Goal: Information Seeking & Learning: Learn about a topic

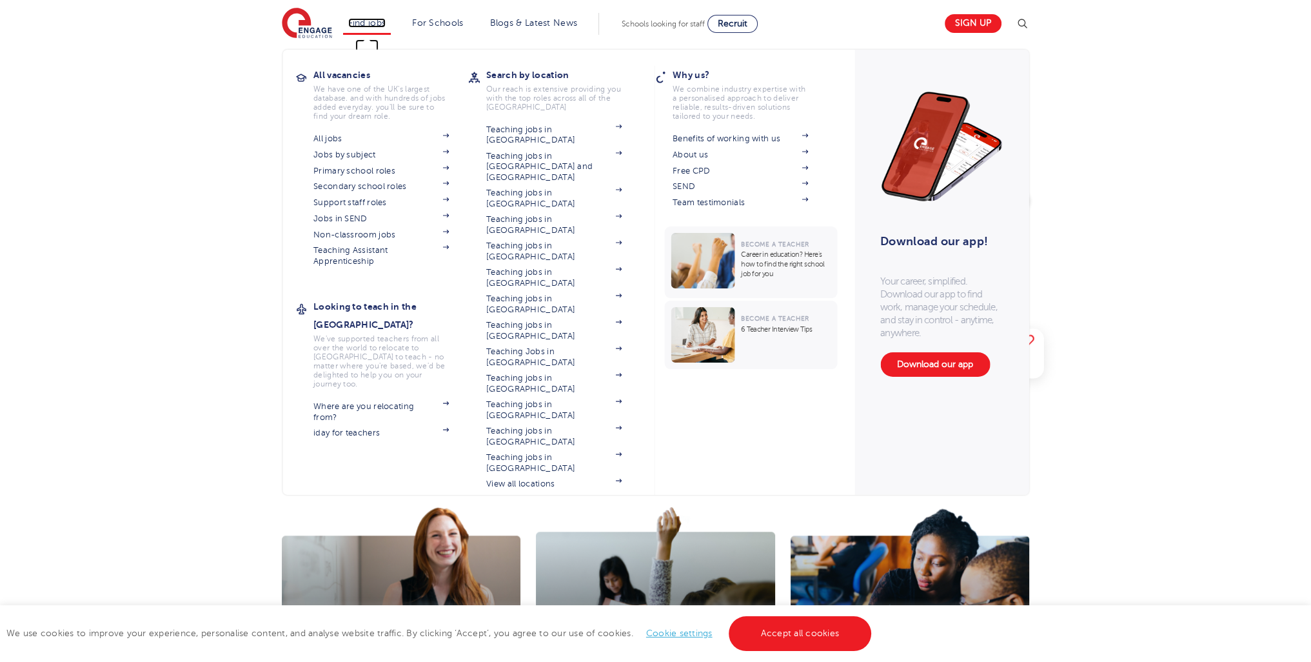
click at [368, 22] on link "Find jobs" at bounding box center [367, 23] width 38 height 10
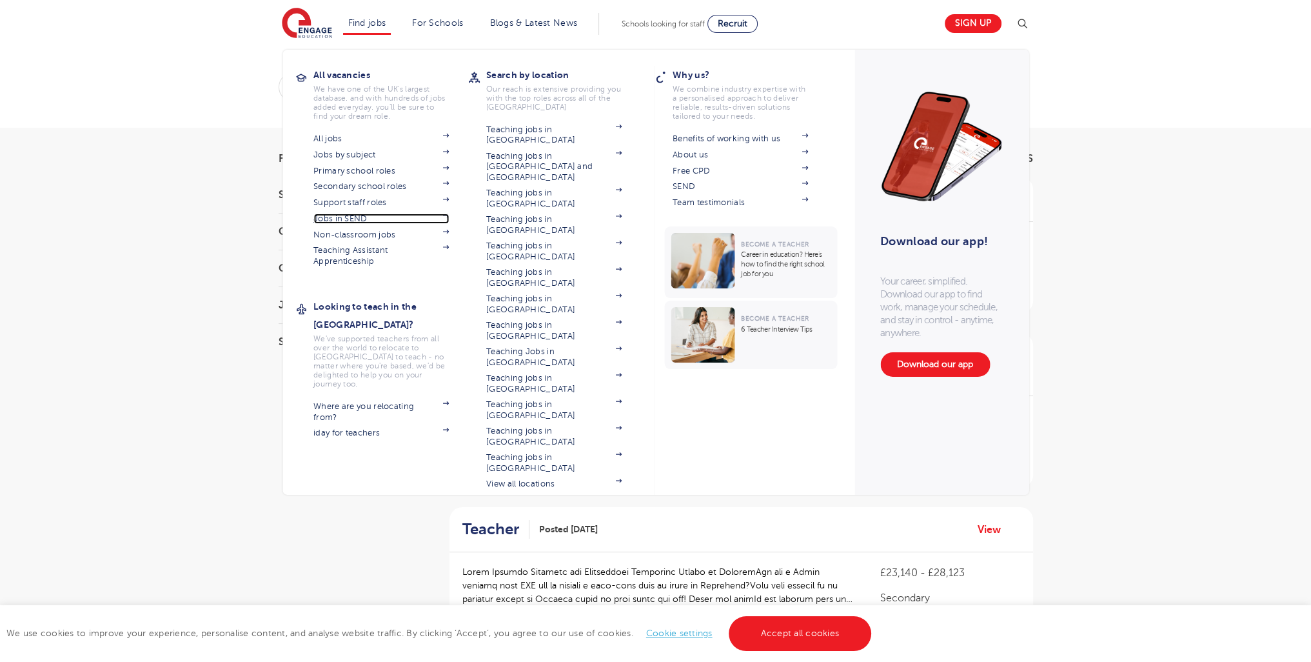
click at [364, 215] on link "Jobs in SEND" at bounding box center [380, 218] width 135 height 10
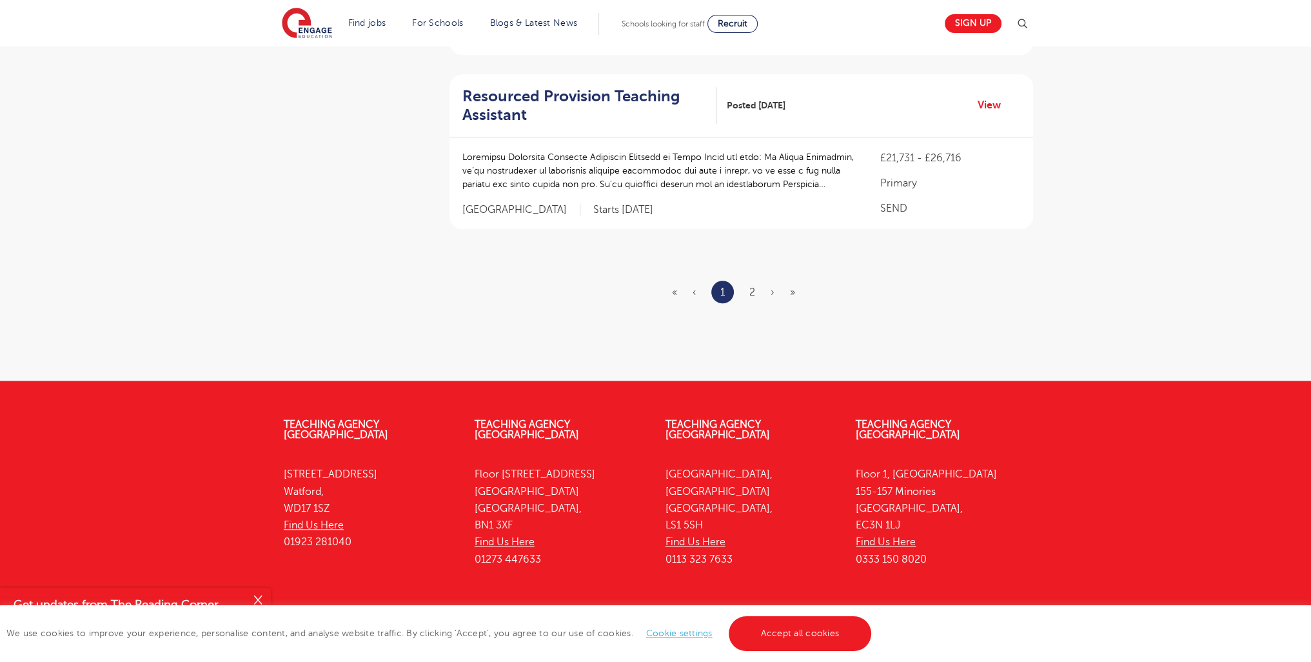
scroll to position [1672, 0]
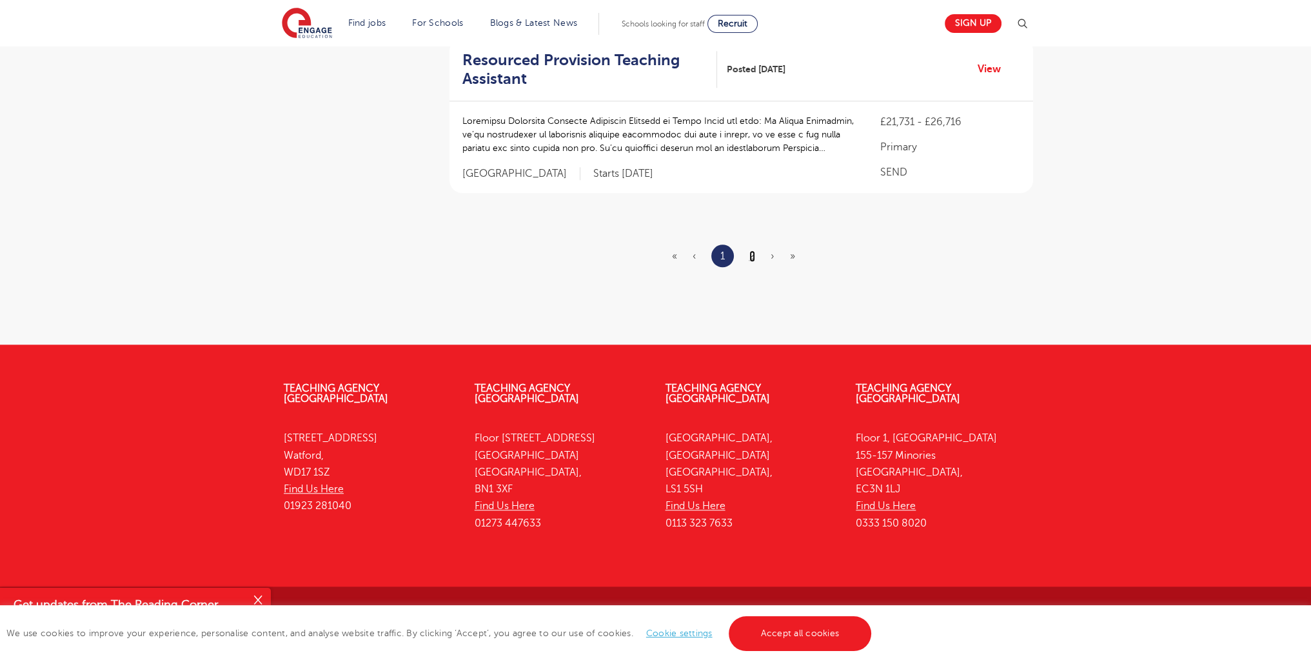
click at [754, 250] on link "2" at bounding box center [752, 256] width 6 height 12
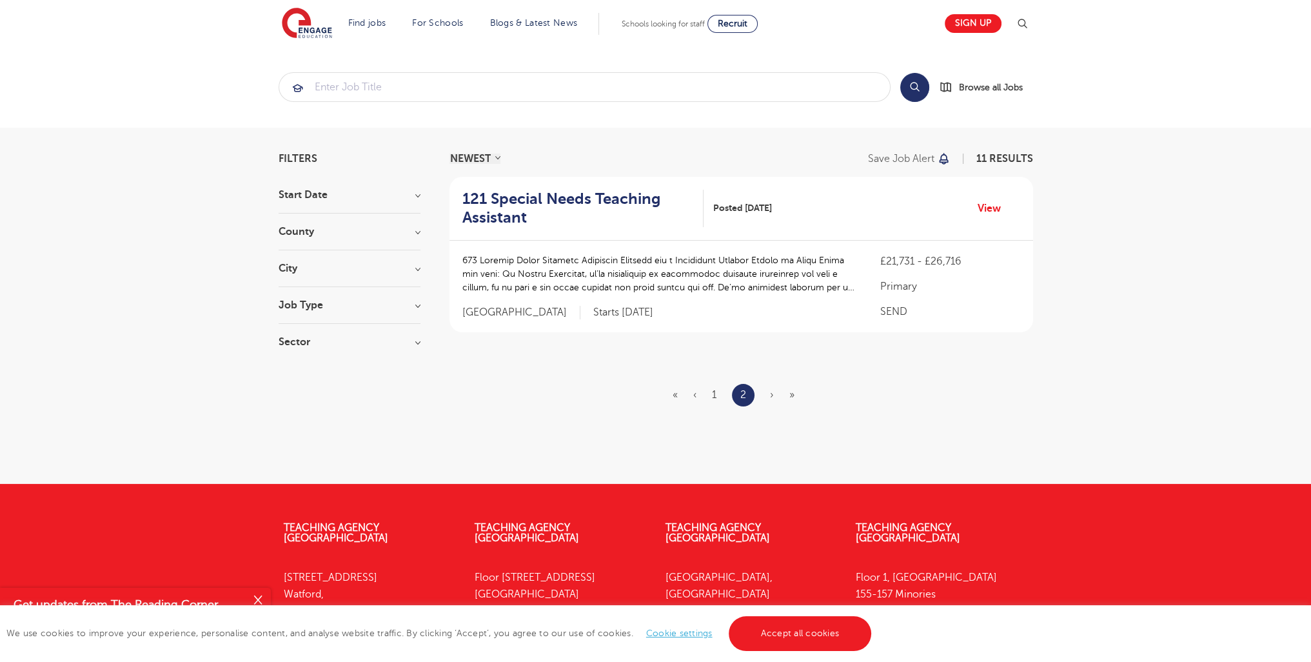
click at [292, 309] on h3 "Job Type" at bounding box center [350, 305] width 142 height 10
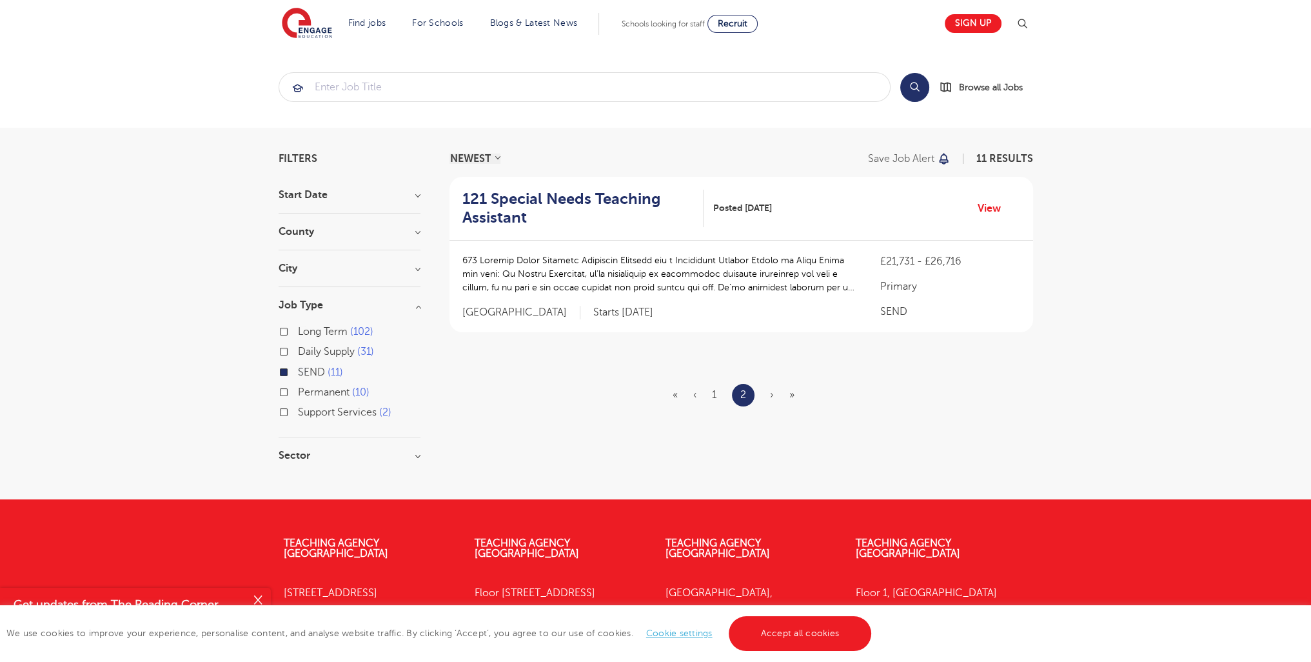
click at [307, 351] on span "Daily Supply" at bounding box center [326, 352] width 57 height 12
click at [306, 351] on input "Daily Supply 31" at bounding box center [302, 350] width 8 height 8
checkbox input "true"
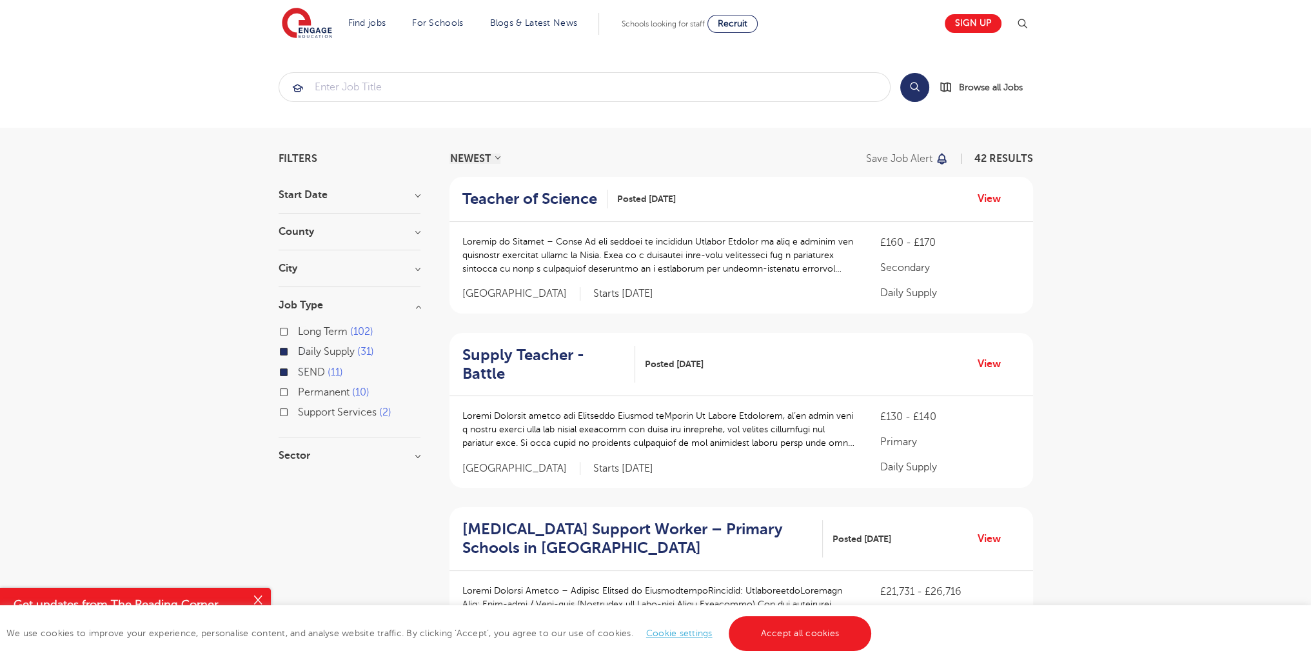
click at [311, 336] on label "Long Term 102" at bounding box center [335, 331] width 75 height 17
click at [306, 334] on input "Long Term 102" at bounding box center [302, 330] width 8 height 8
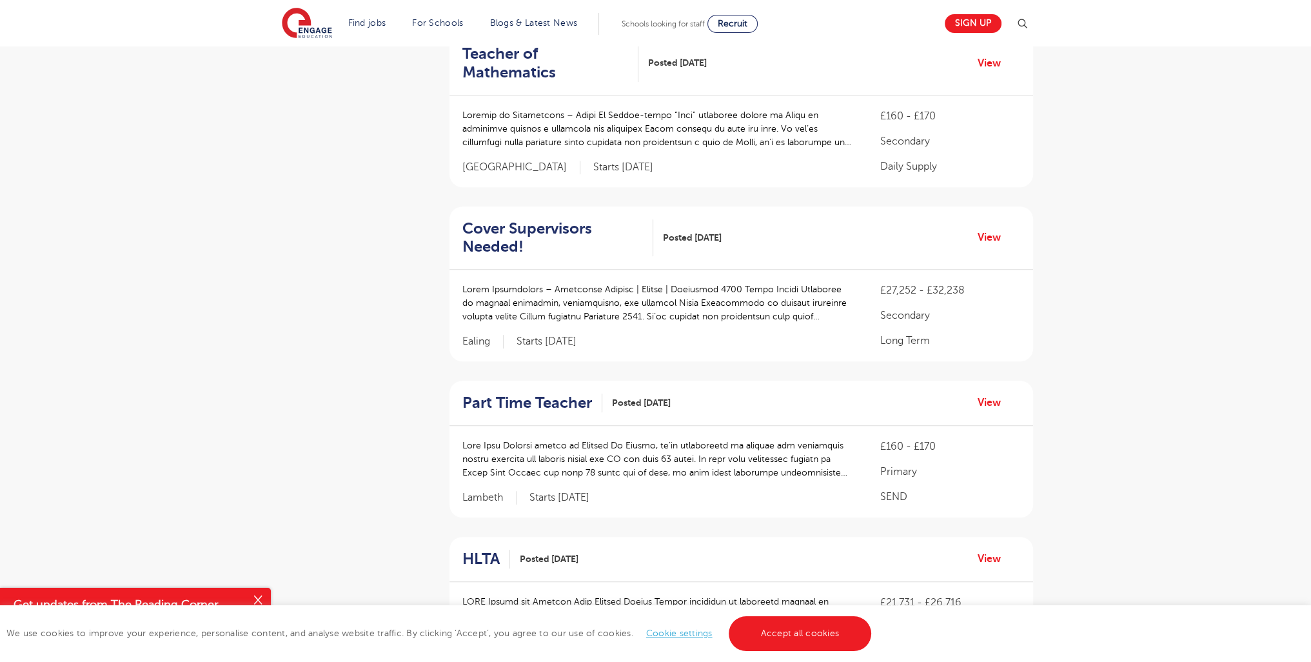
scroll to position [1598, 0]
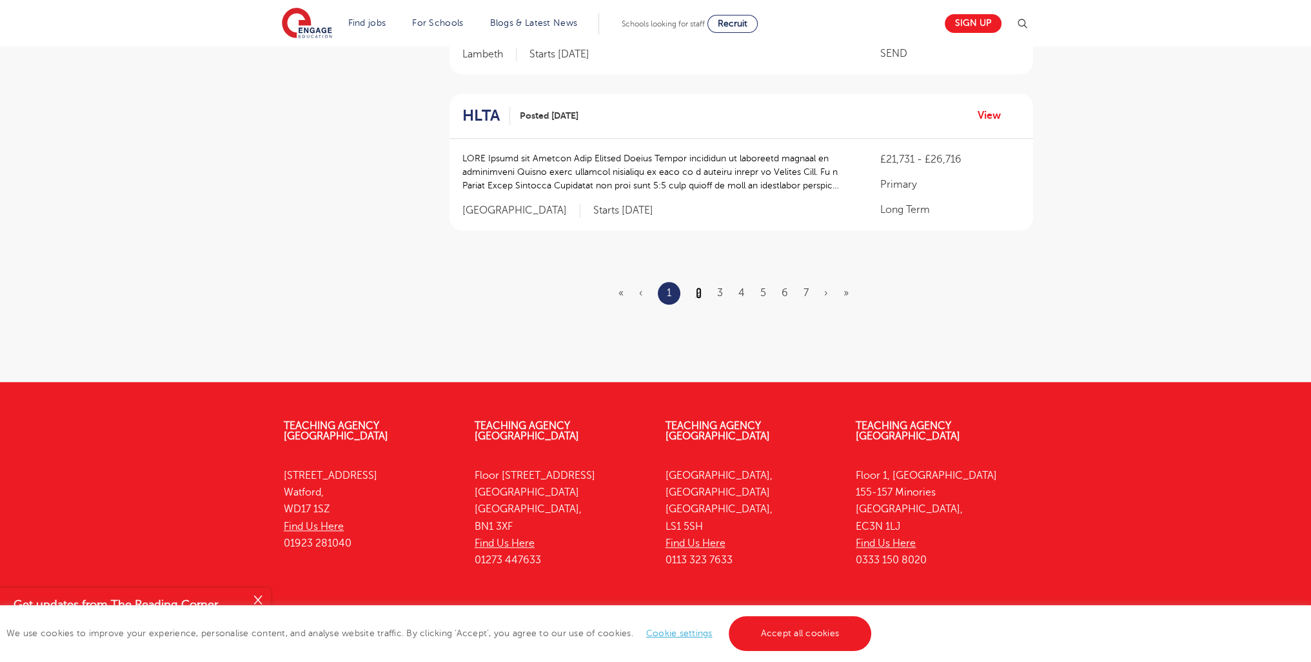
click at [701, 287] on link "2" at bounding box center [699, 293] width 6 height 12
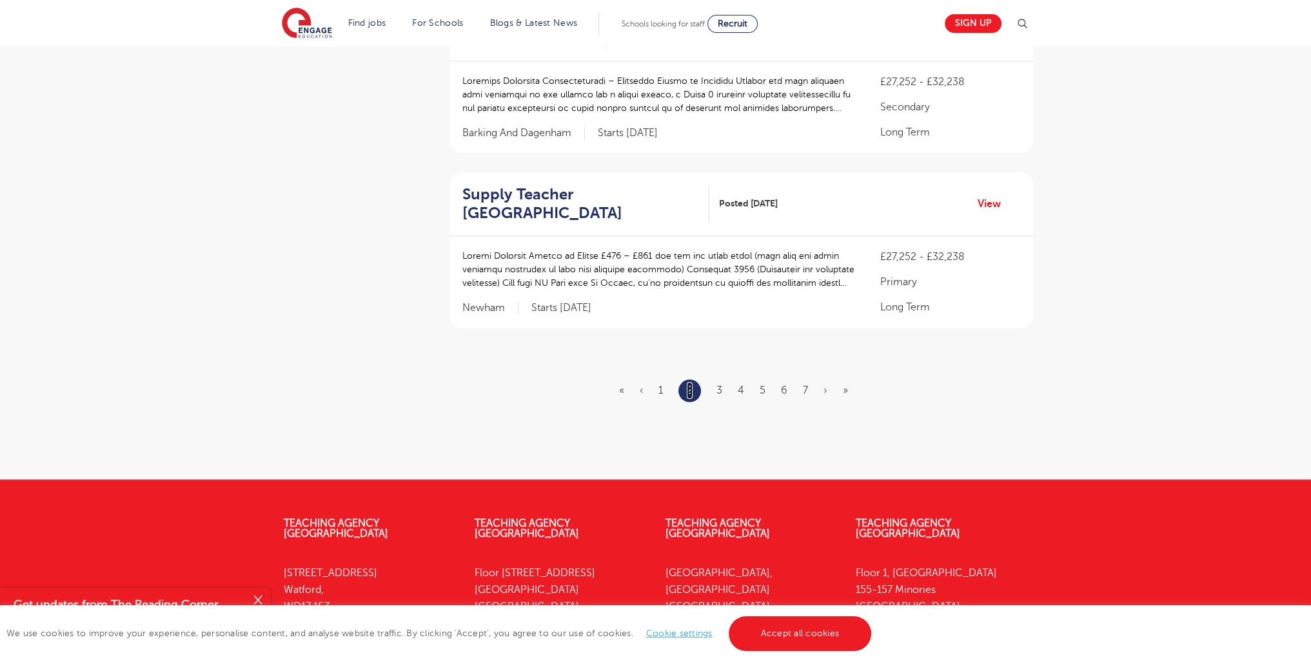
scroll to position [1635, 0]
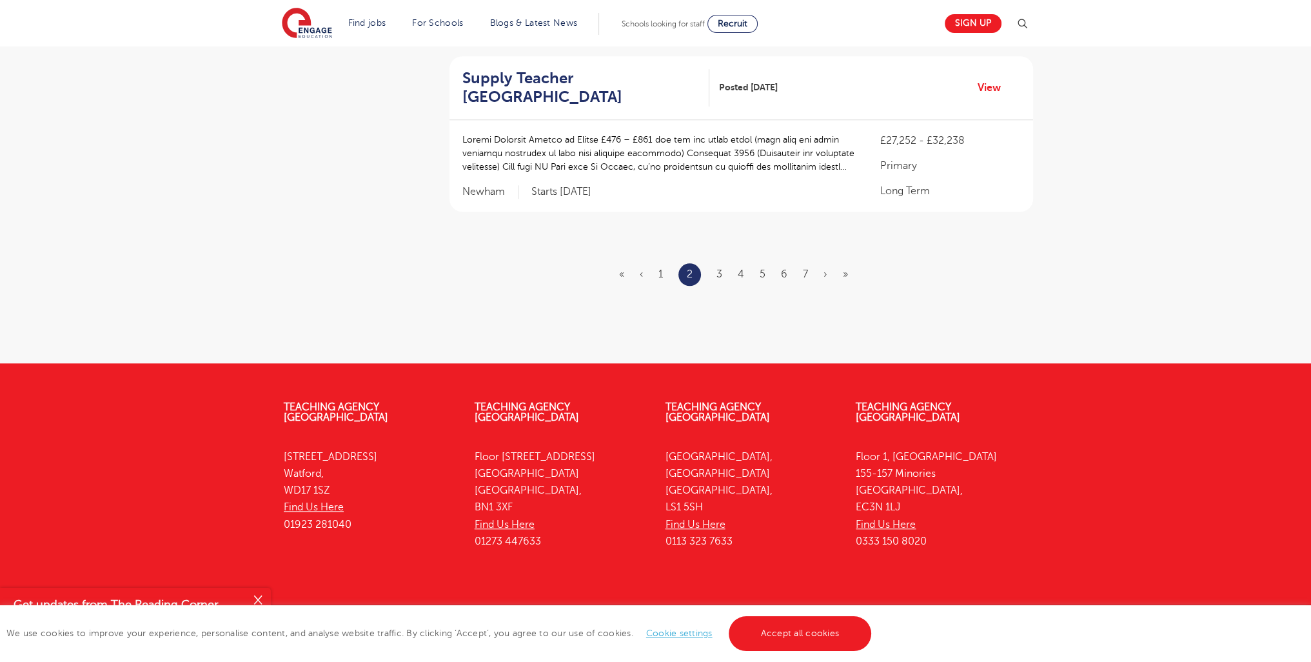
click at [714, 263] on ul "« ‹ 1 2 3 4 5 6 7 › »" at bounding box center [741, 274] width 244 height 23
click at [727, 263] on ul "« ‹ 1 2 3 4 5 6 7 › »" at bounding box center [741, 274] width 244 height 23
click at [720, 266] on li "3" at bounding box center [719, 274] width 6 height 17
click at [719, 268] on link "3" at bounding box center [719, 274] width 6 height 12
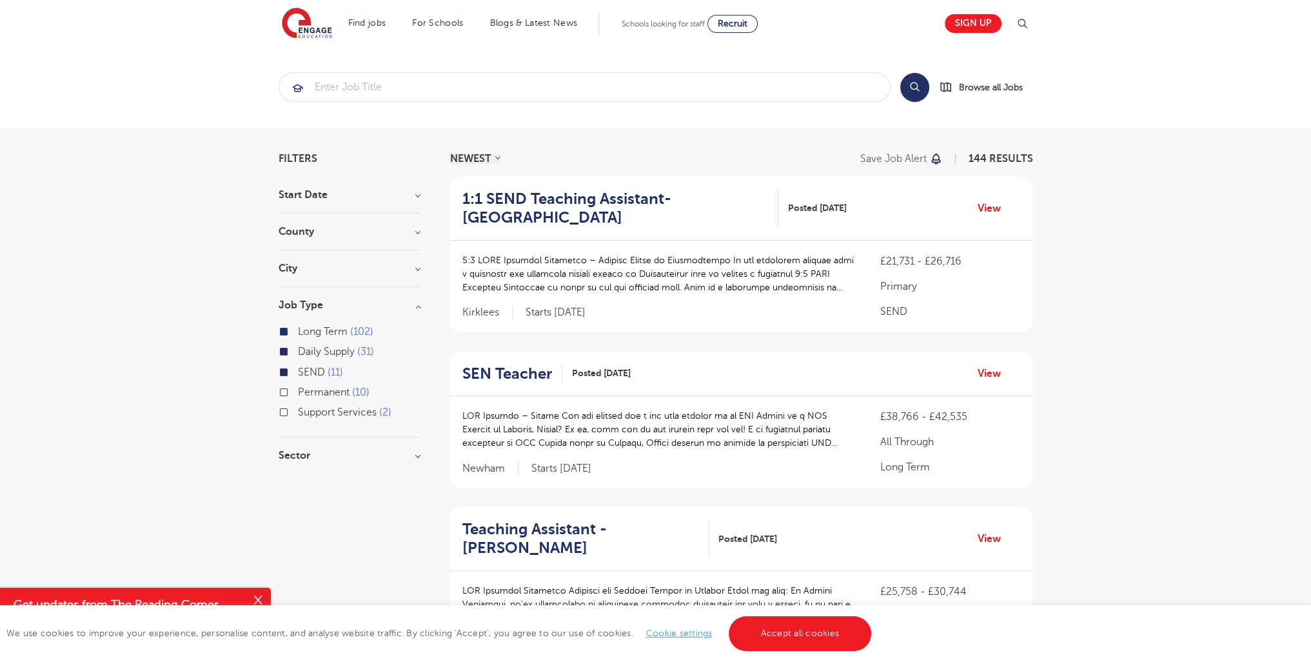
scroll to position [1616, 0]
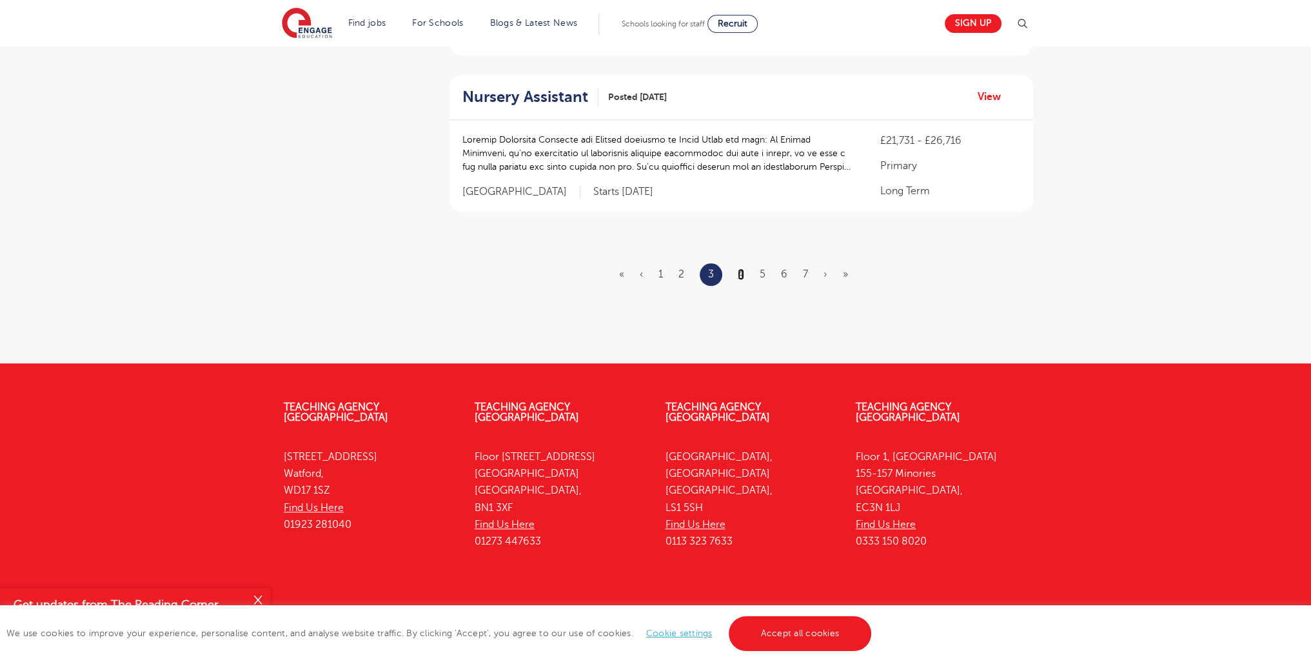
click at [741, 268] on link "4" at bounding box center [741, 274] width 6 height 12
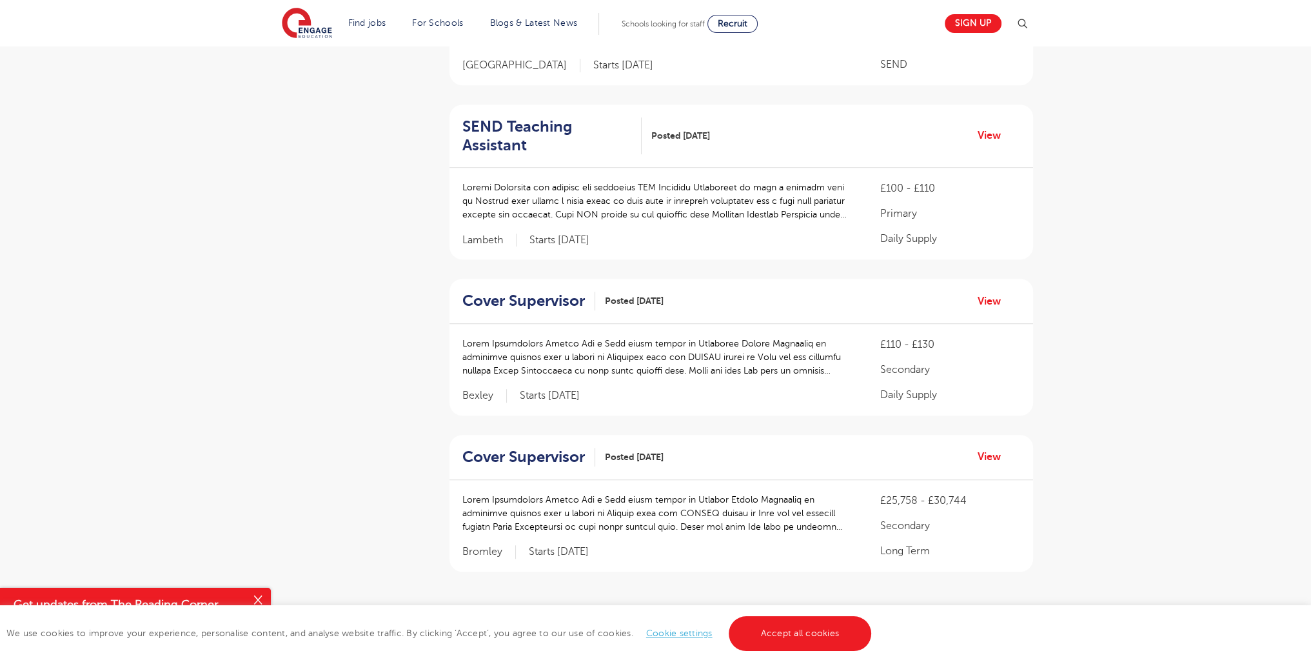
scroll to position [1266, 0]
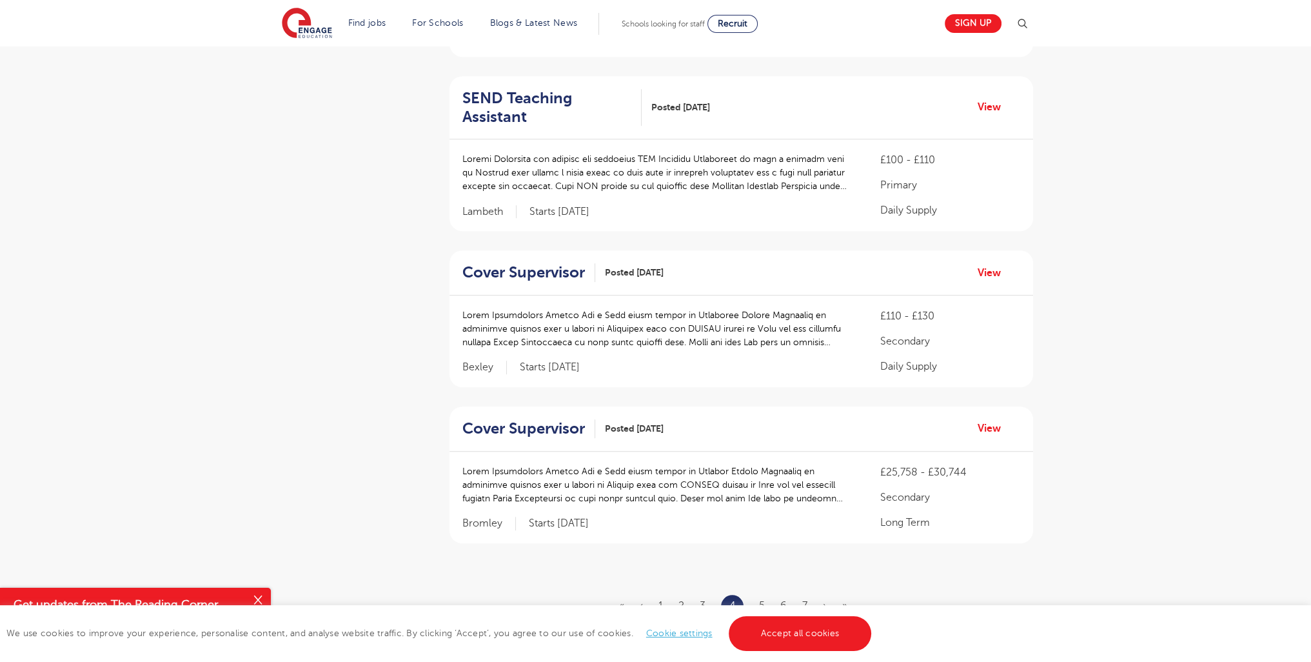
click at [801, 594] on ul "« ‹ 1 2 3 4 5 6 7 › »" at bounding box center [741, 605] width 244 height 23
click at [803, 600] on link "7" at bounding box center [804, 606] width 5 height 12
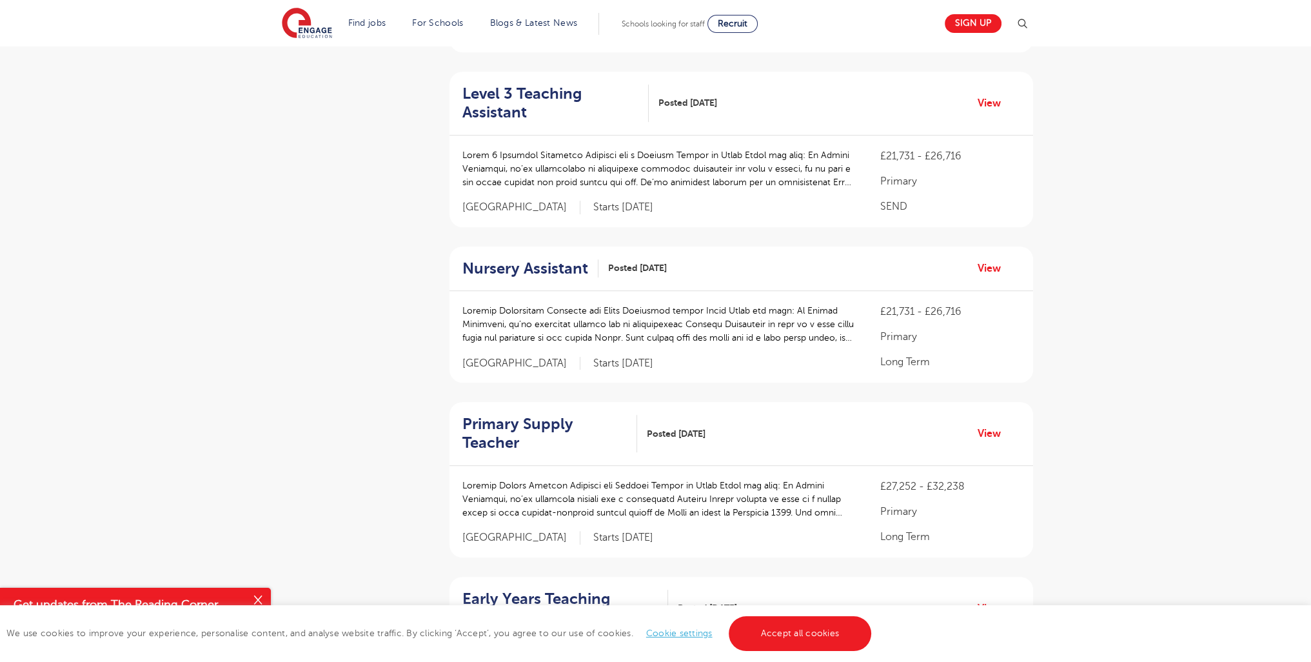
scroll to position [1616, 0]
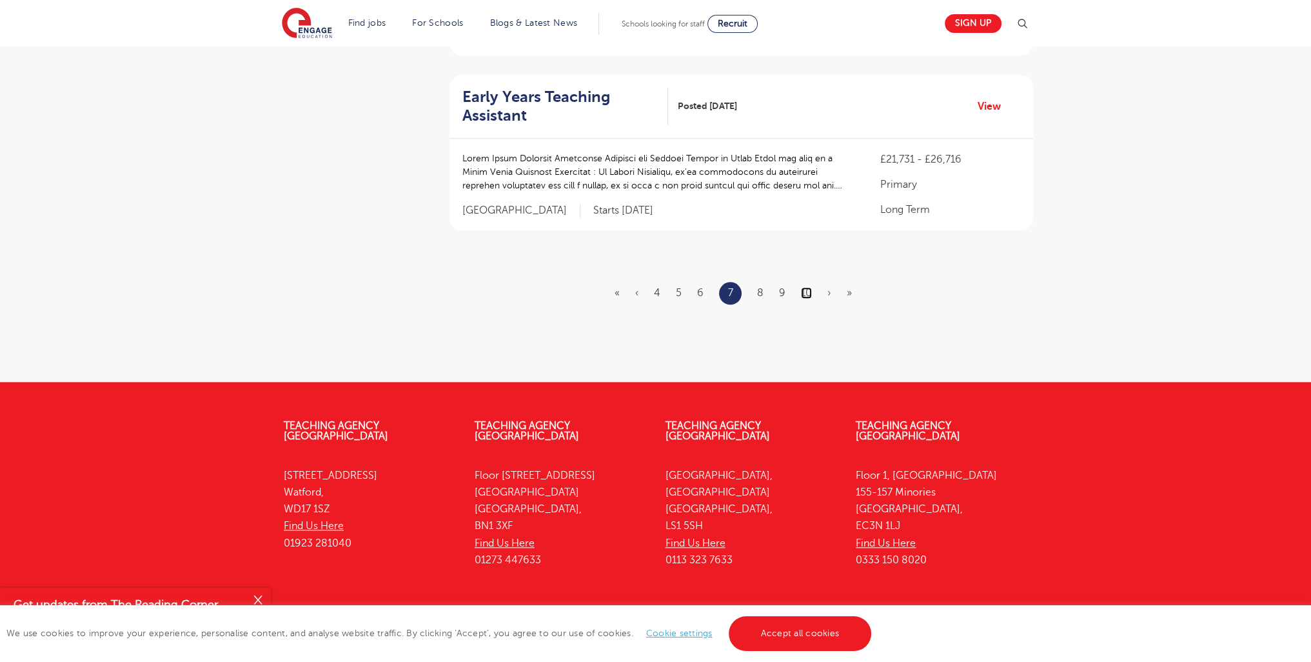
click at [809, 287] on link "10" at bounding box center [806, 293] width 11 height 12
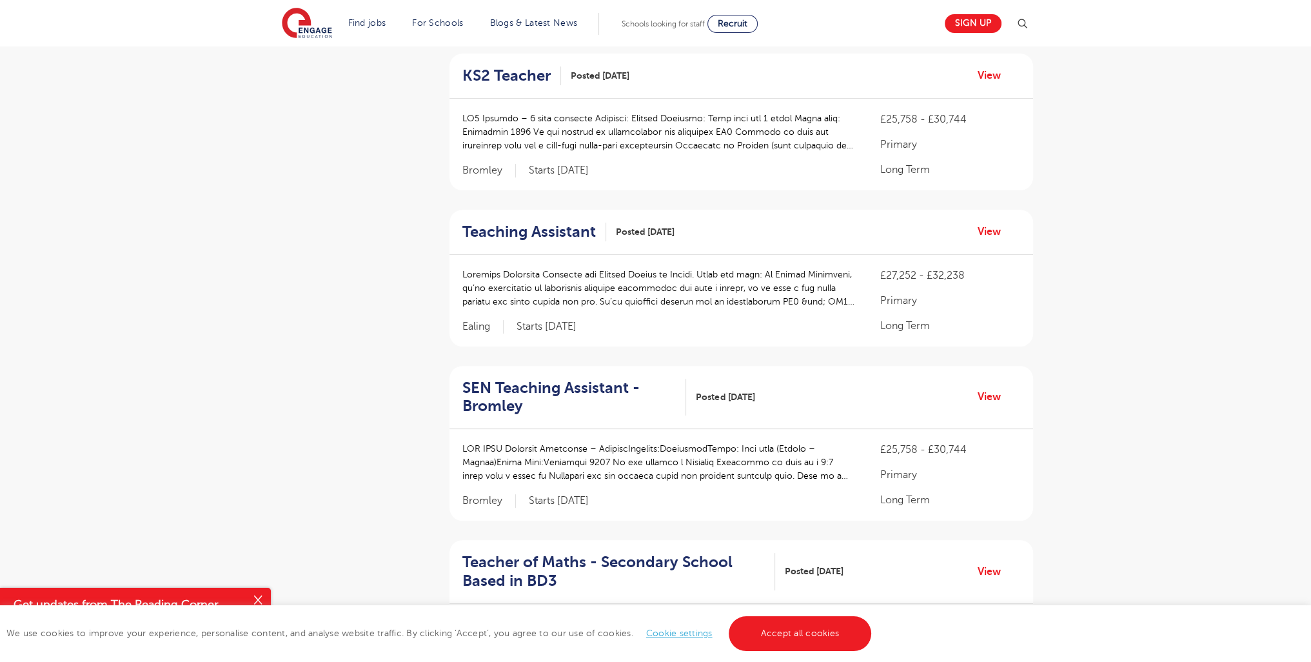
scroll to position [1330, 0]
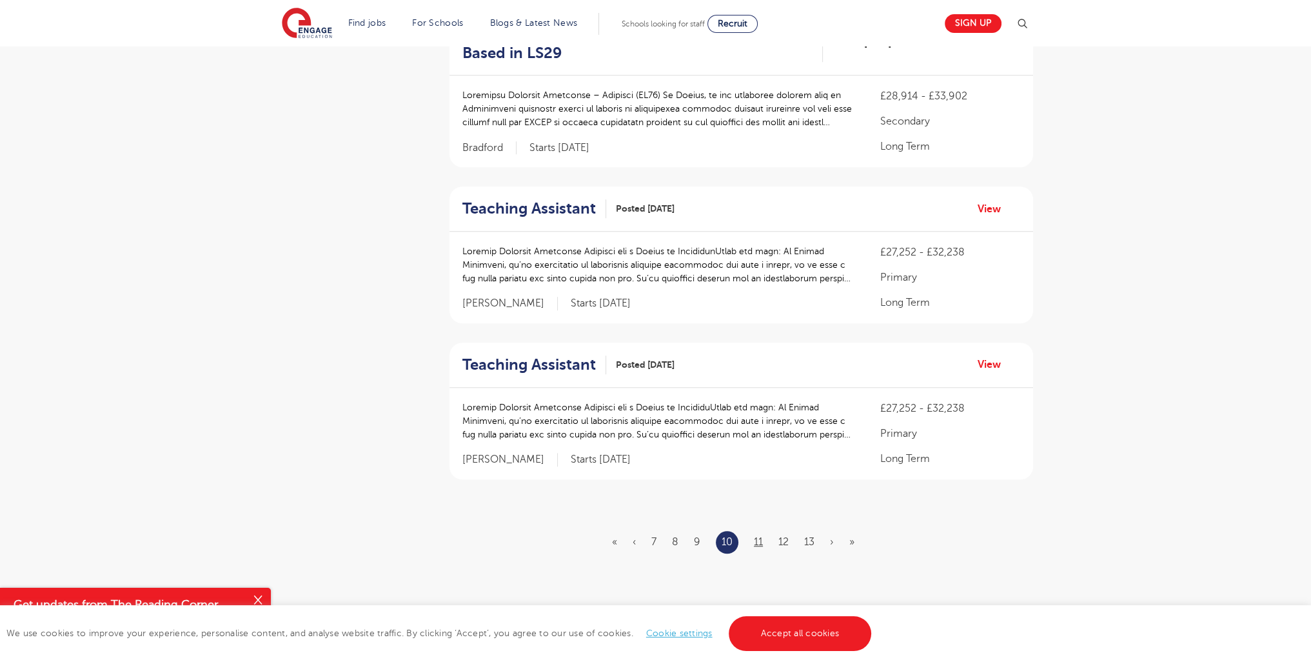
drag, startPoint x: 747, startPoint y: 542, endPoint x: 754, endPoint y: 545, distance: 7.5
click at [749, 542] on ul "« ‹ 7 8 9 10 11 12 13 › »" at bounding box center [741, 542] width 258 height 23
click at [756, 545] on li "11" at bounding box center [758, 541] width 9 height 17
click at [757, 542] on link "11" at bounding box center [758, 542] width 9 height 12
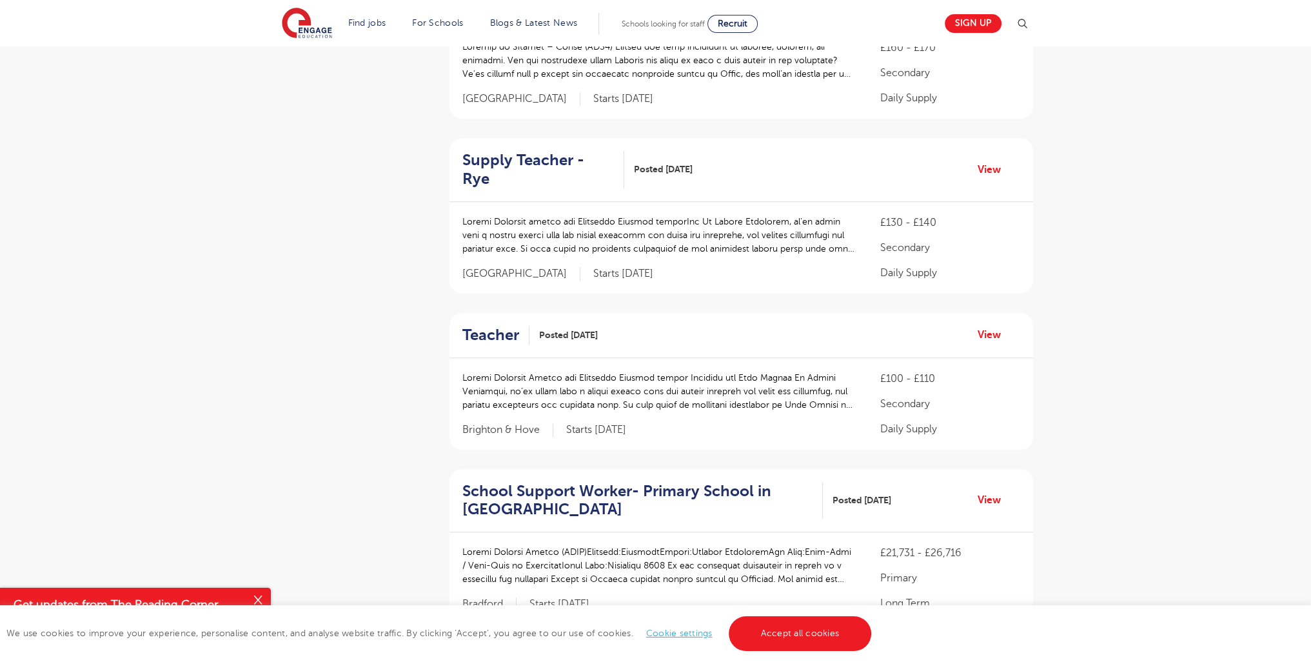
scroll to position [1339, 0]
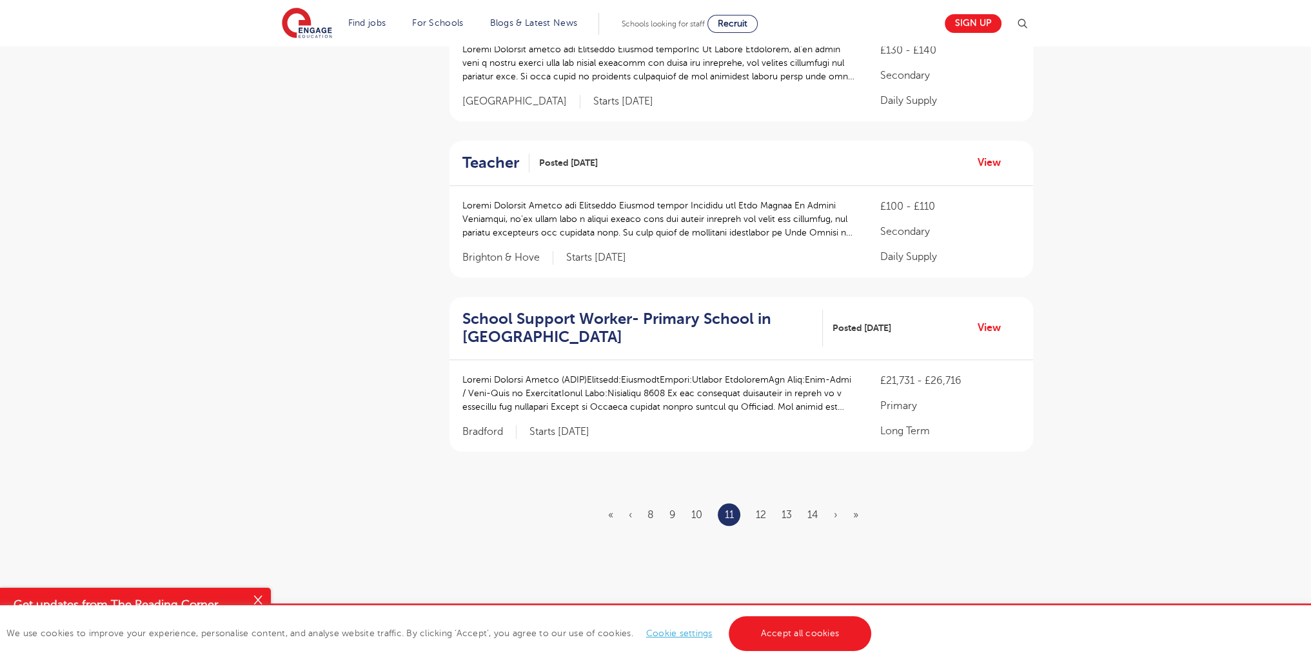
click at [768, 503] on ul "« ‹ 8 9 10 11 12 13 14 › »" at bounding box center [741, 514] width 266 height 23
click at [760, 509] on link "12" at bounding box center [761, 515] width 10 height 12
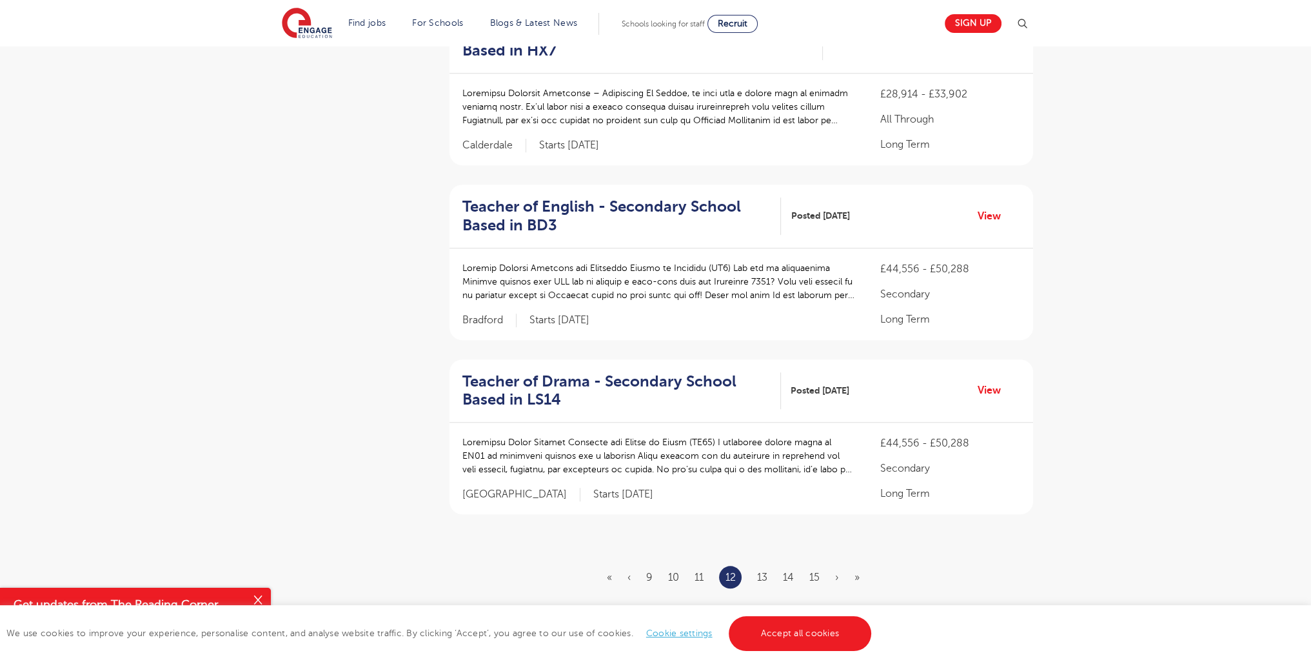
scroll to position [1385, 0]
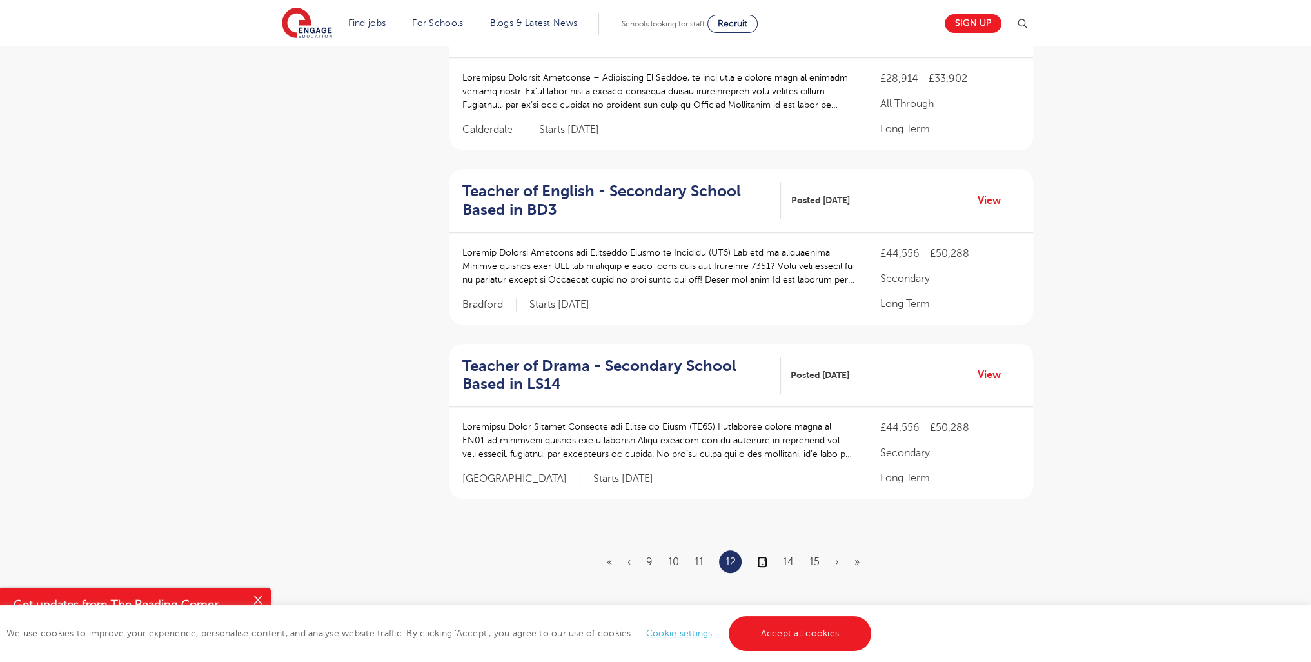
click at [759, 556] on link "13" at bounding box center [762, 562] width 10 height 12
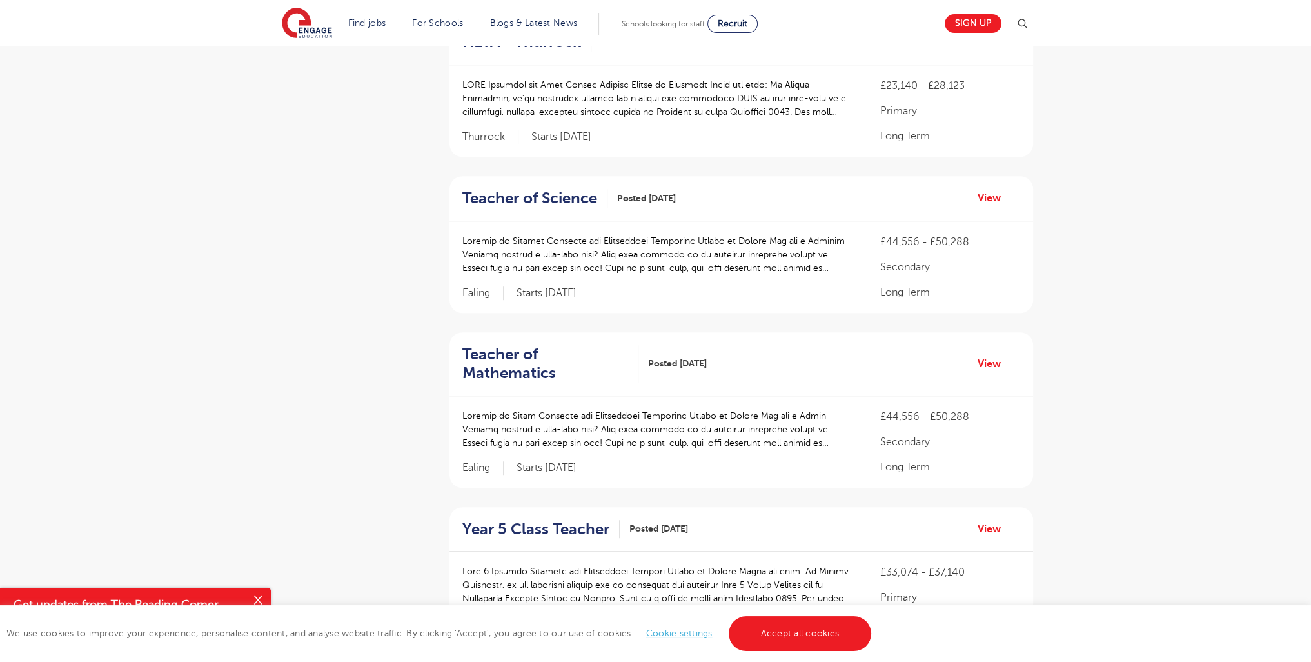
scroll to position [1231, 0]
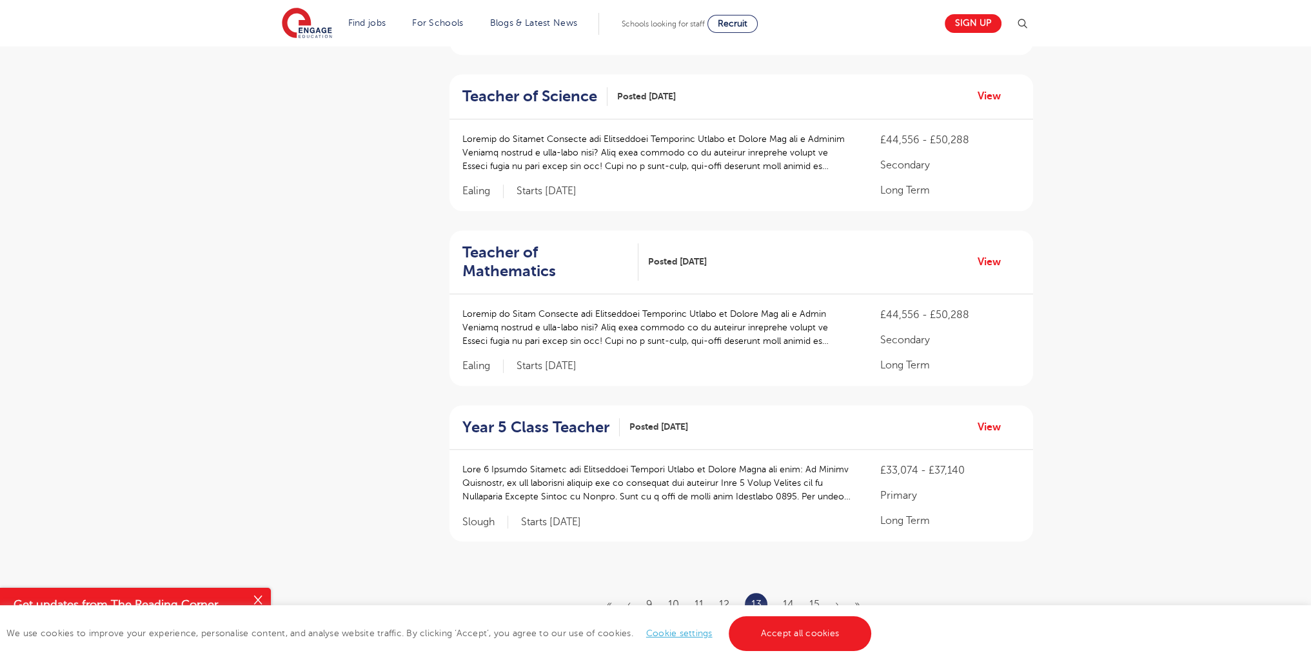
click at [796, 593] on ul "« ‹ 9 10 11 12 13 14 15 › »" at bounding box center [741, 604] width 268 height 23
click at [787, 598] on link "14" at bounding box center [788, 604] width 11 height 12
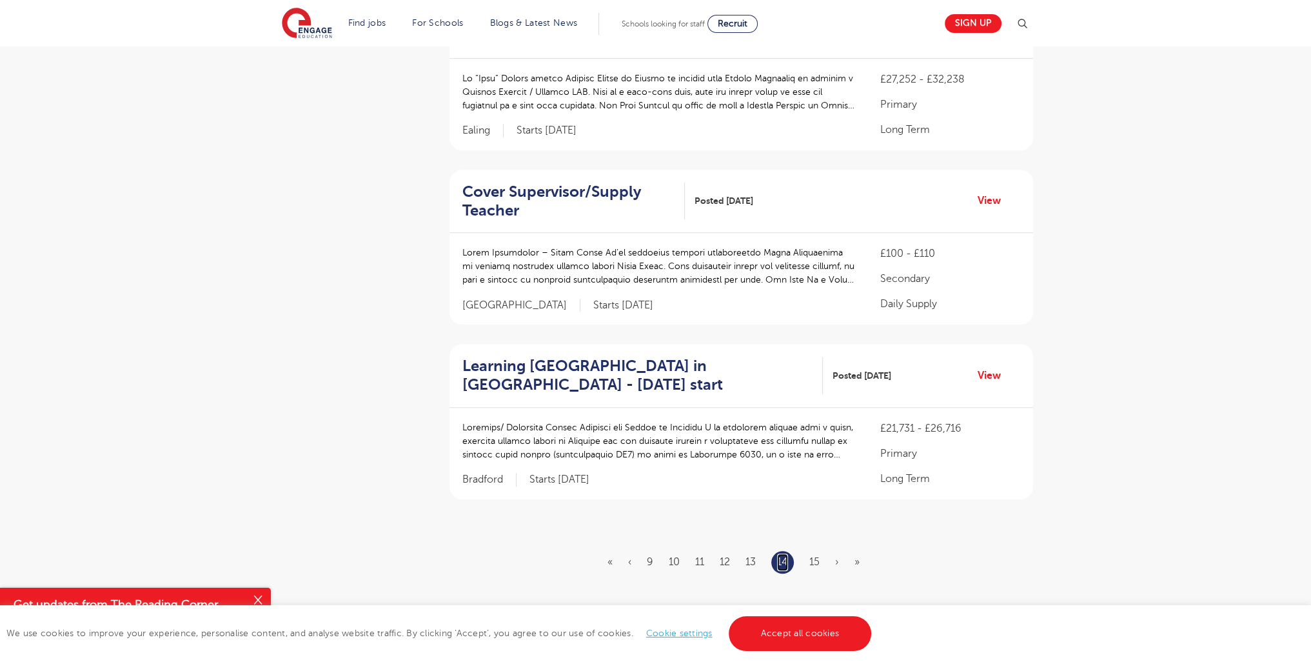
scroll to position [1357, 0]
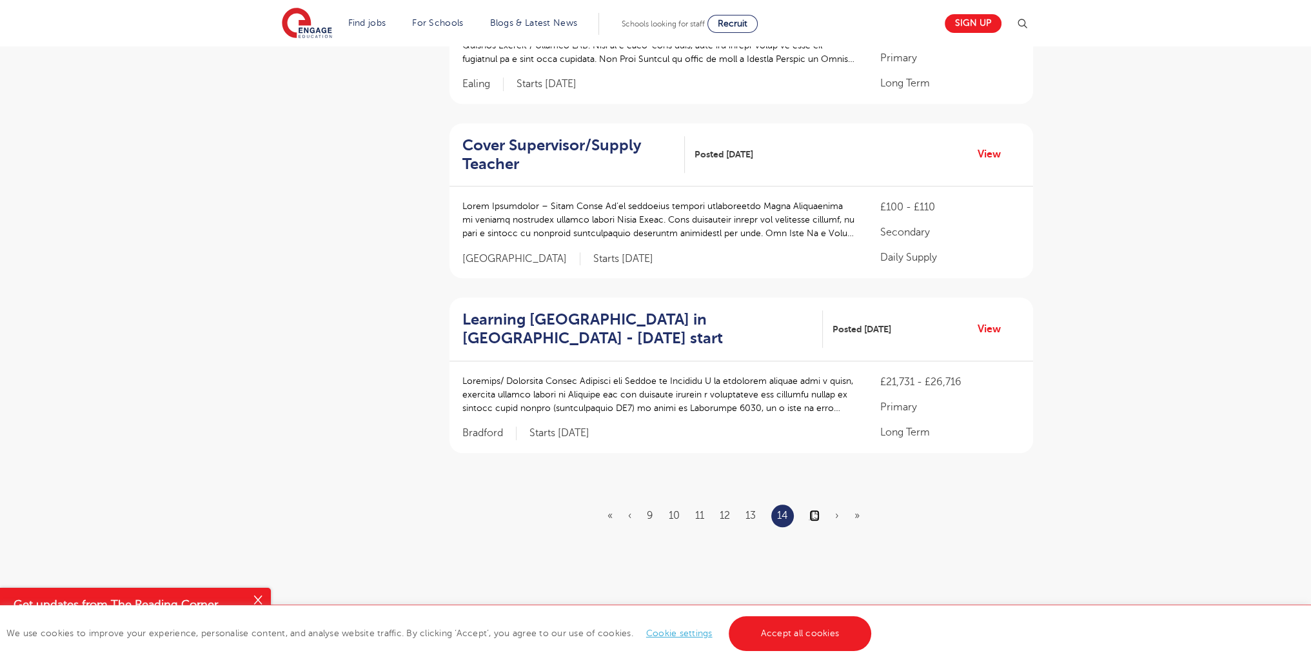
click at [814, 516] on link "15" at bounding box center [814, 515] width 10 height 12
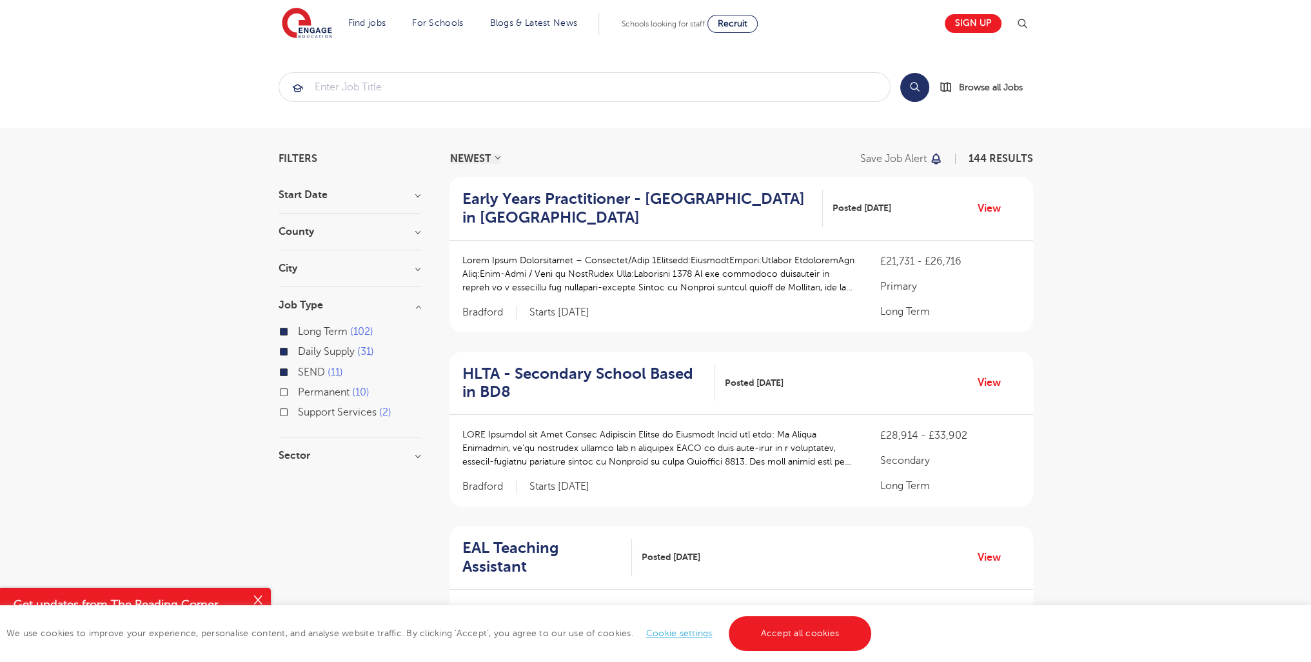
click at [369, 34] on section "Find jobs All vacancies We have one of the UK's largest database. and with hund…" at bounding box center [609, 23] width 655 height 47
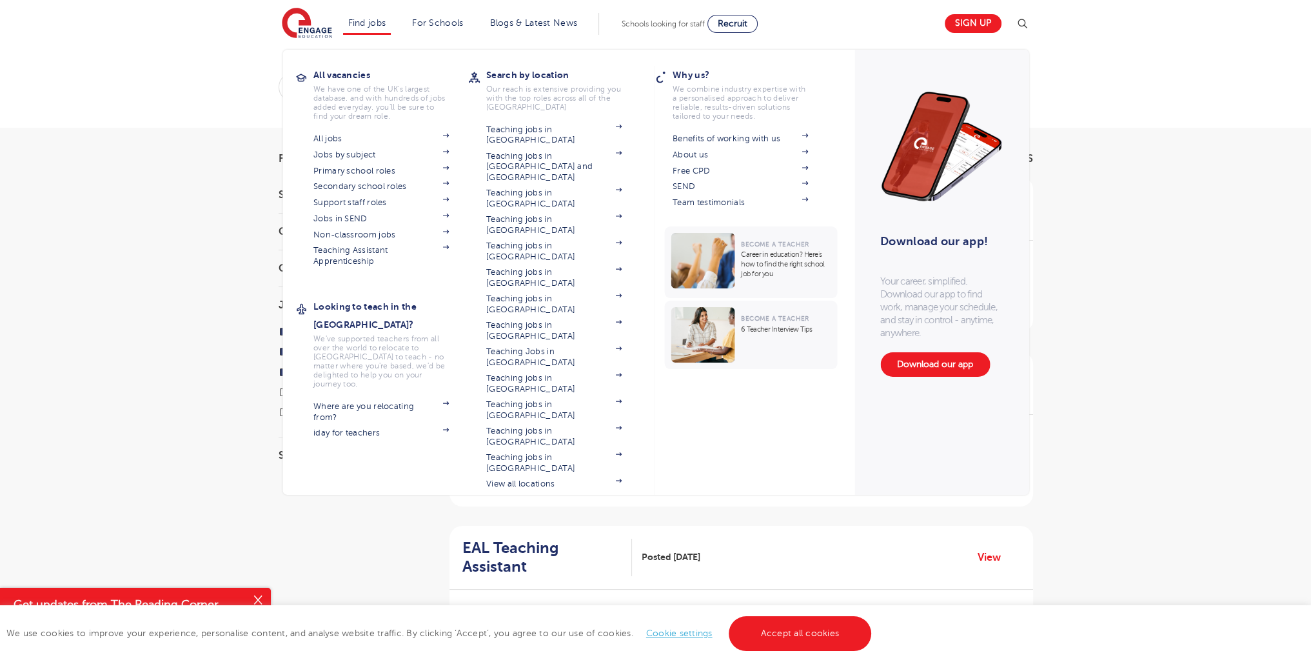
click at [371, 28] on li "Find jobs All vacancies We have one of the UK's largest database. and with hund…" at bounding box center [367, 24] width 48 height 22
click at [360, 221] on link "Jobs in SEND" at bounding box center [380, 218] width 135 height 10
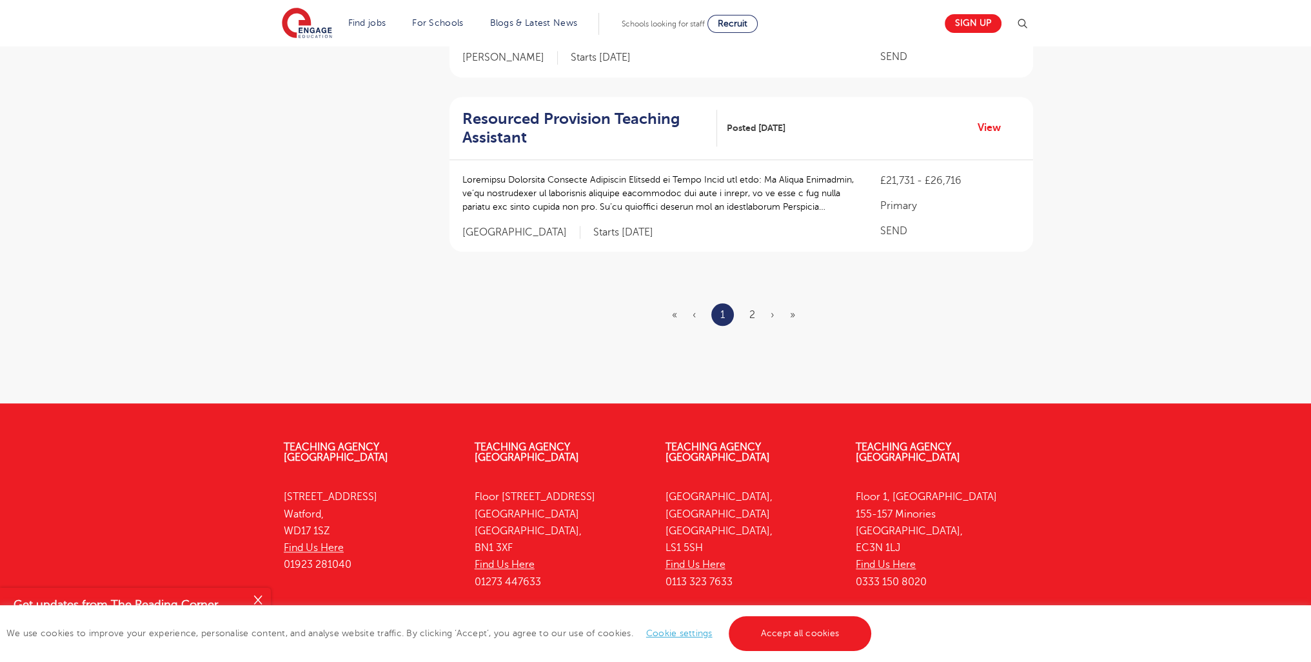
scroll to position [1619, 0]
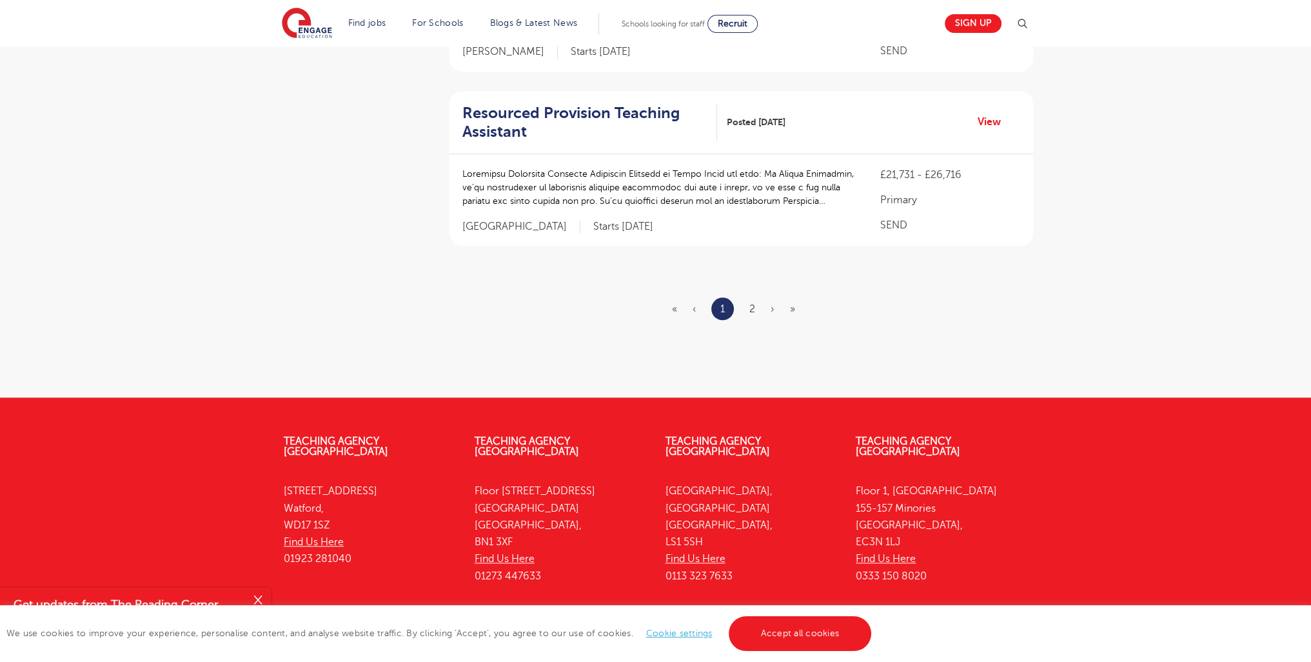
click at [747, 306] on ul "« ‹ 1 2 › »" at bounding box center [741, 308] width 139 height 23
click at [753, 312] on link "2" at bounding box center [752, 309] width 6 height 12
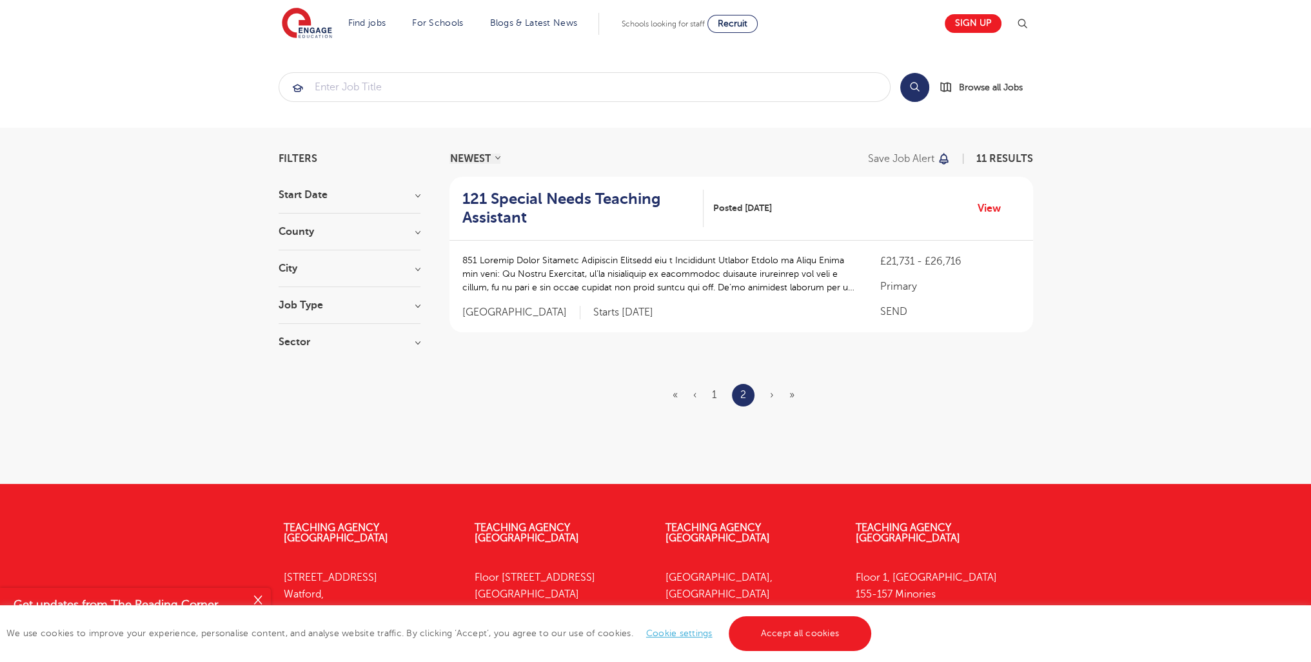
click at [769, 398] on ul "« ‹ 1 2 › »" at bounding box center [740, 395] width 137 height 23
click at [770, 398] on span "›" at bounding box center [772, 395] width 4 height 12
click at [771, 393] on span "›" at bounding box center [772, 395] width 4 height 12
click at [708, 391] on ul "« ‹ 1 2 › »" at bounding box center [740, 395] width 137 height 23
click at [718, 395] on ul "« ‹ 1 2 › »" at bounding box center [740, 395] width 137 height 23
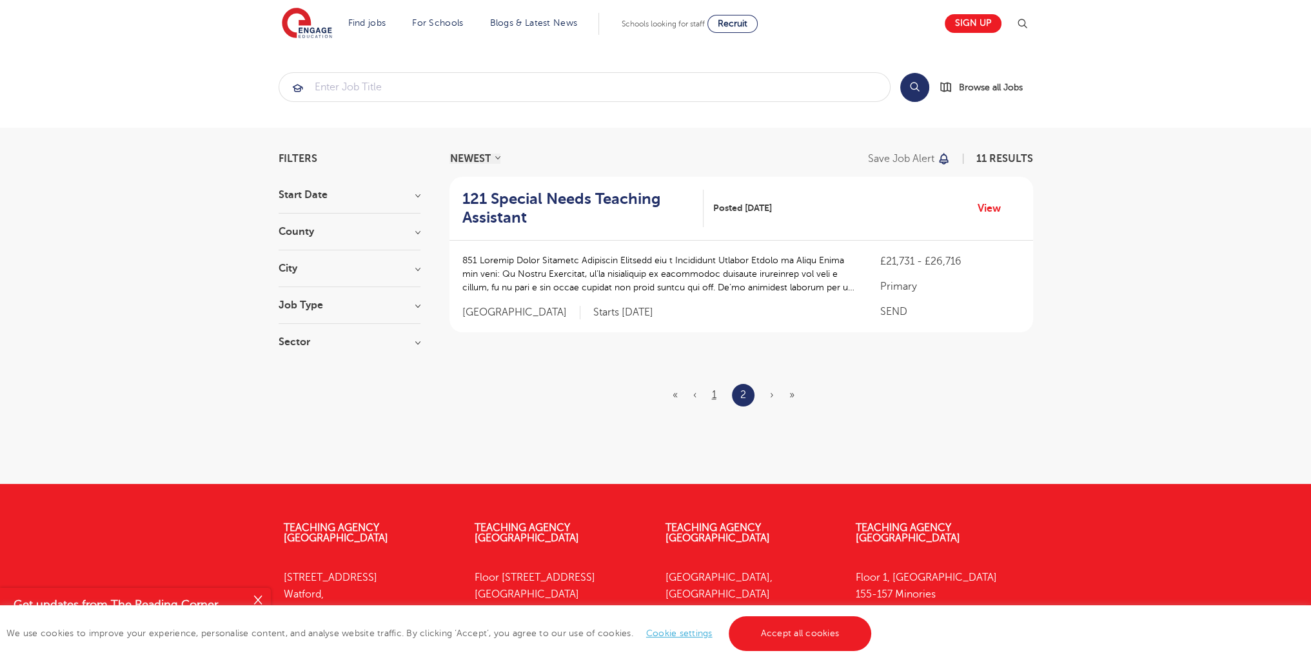
click at [717, 395] on ul "« ‹ 1 2 › »" at bounding box center [740, 395] width 137 height 23
click at [713, 394] on link "1" at bounding box center [714, 395] width 5 height 12
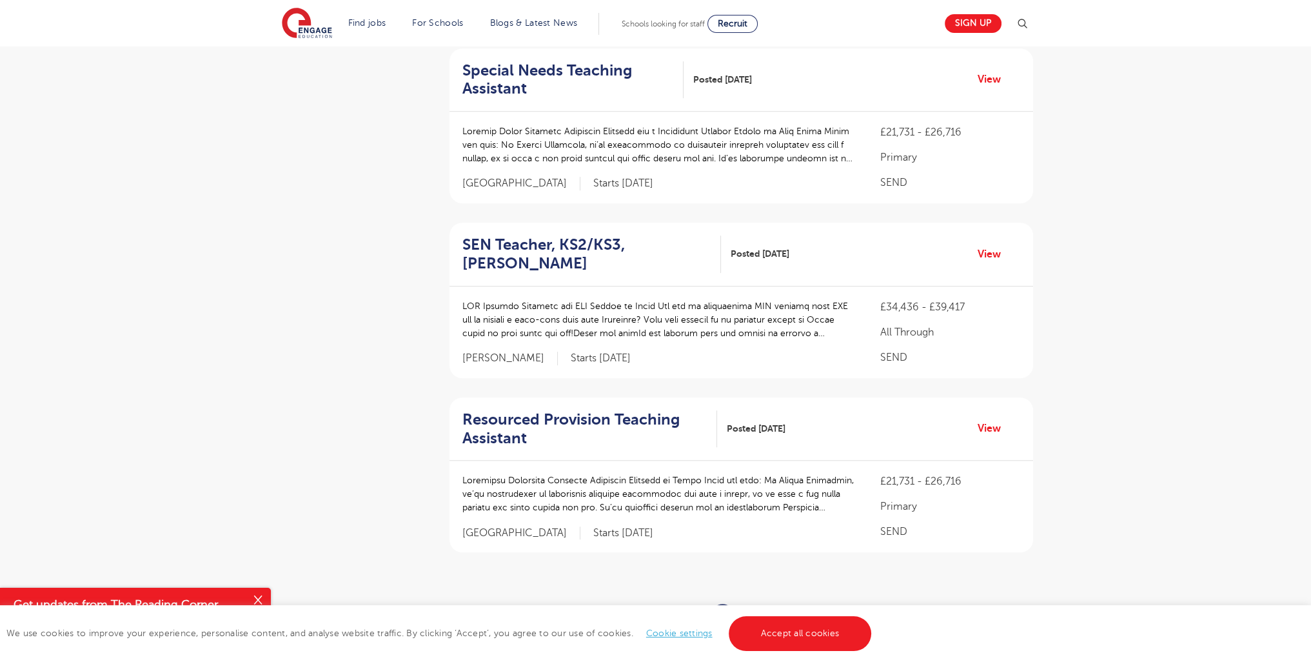
scroll to position [1427, 0]
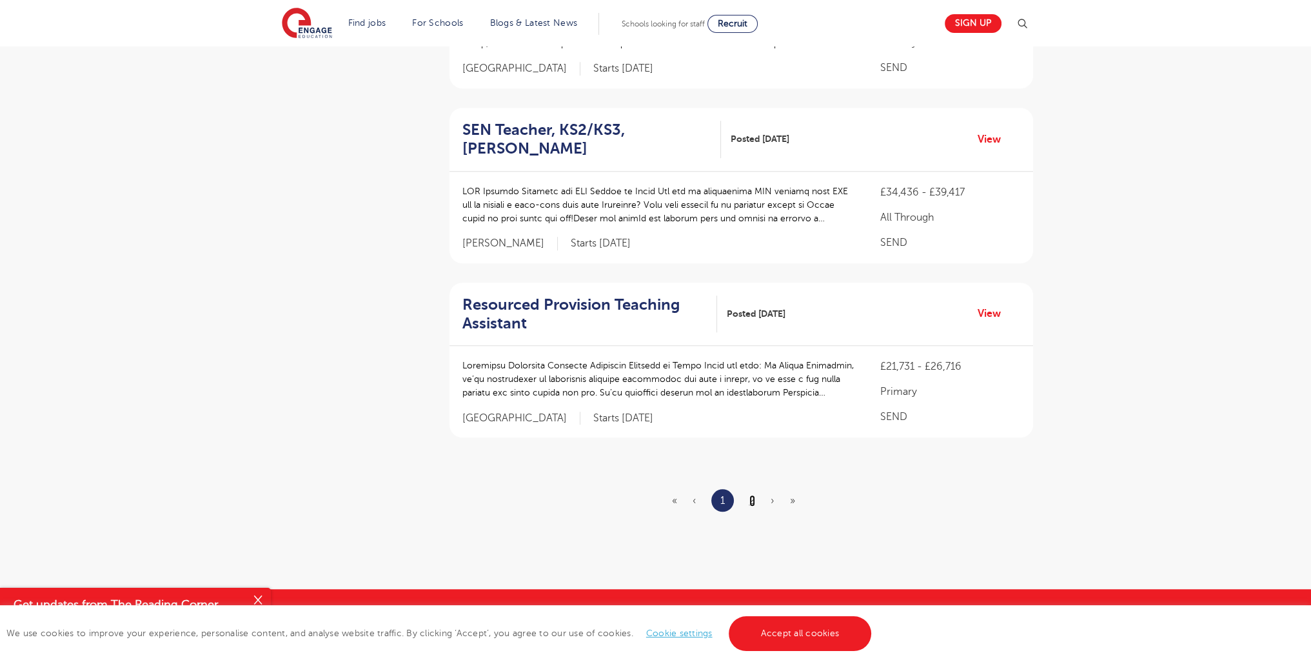
click at [750, 503] on link "2" at bounding box center [752, 501] width 6 height 12
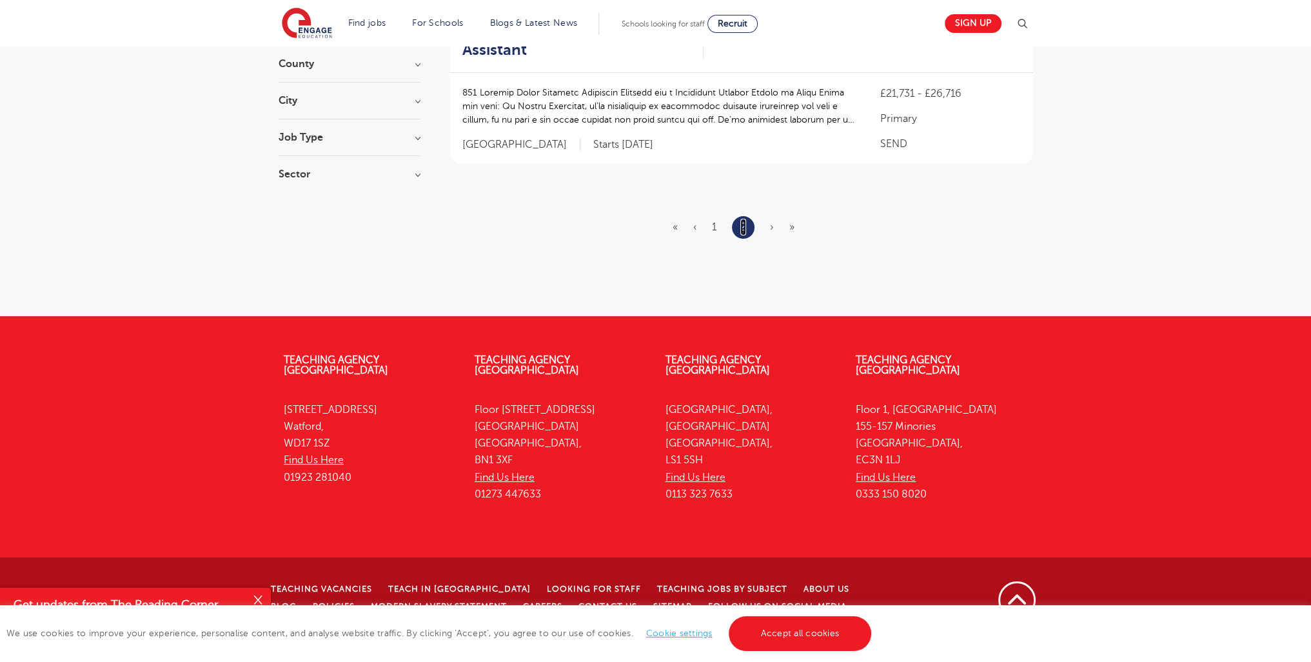
scroll to position [0, 0]
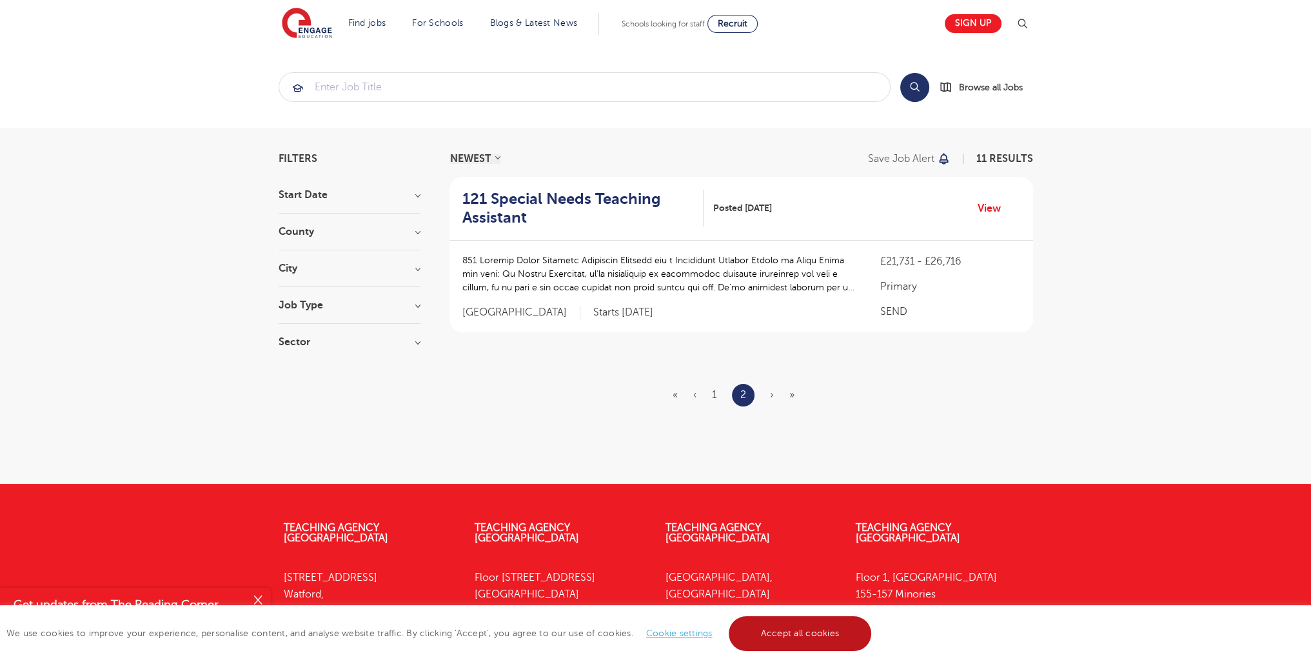
click at [796, 633] on link "Accept all cookies" at bounding box center [800, 633] width 143 height 35
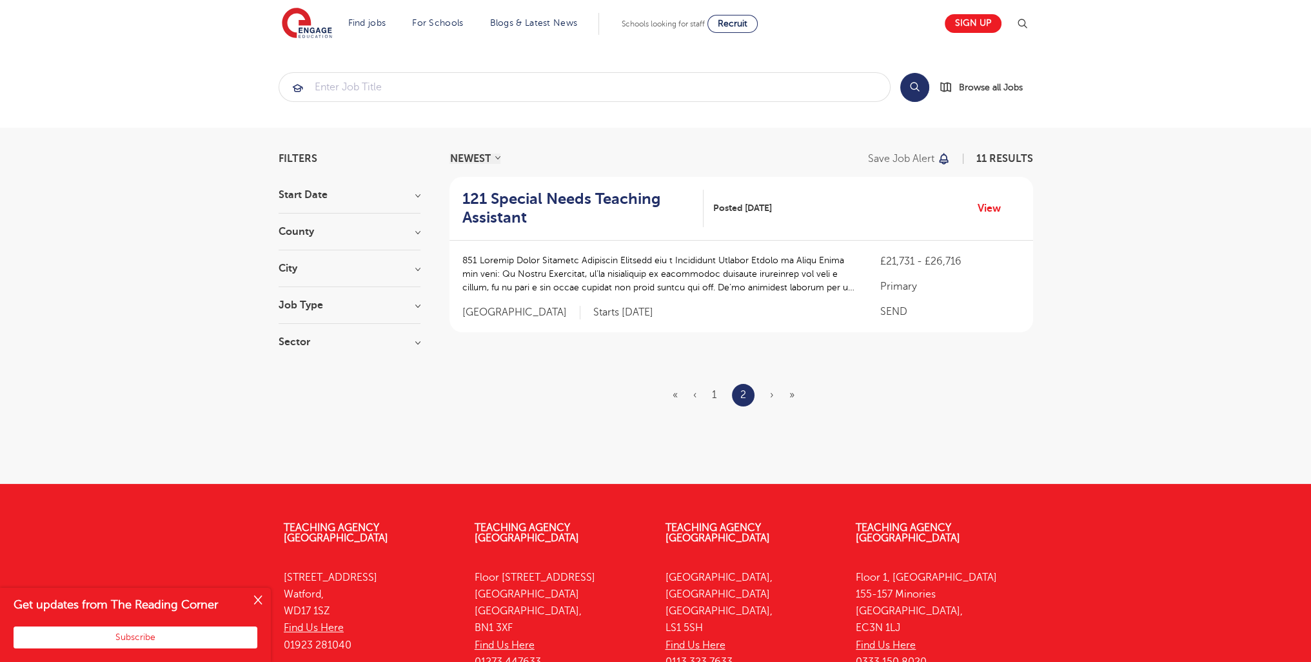
click at [767, 396] on ul "« ‹ 1 2 › »" at bounding box center [740, 395] width 137 height 23
click at [771, 398] on span "›" at bounding box center [772, 395] width 4 height 12
click at [746, 395] on li "2" at bounding box center [743, 395] width 23 height 23
click at [714, 397] on link "1" at bounding box center [714, 395] width 5 height 12
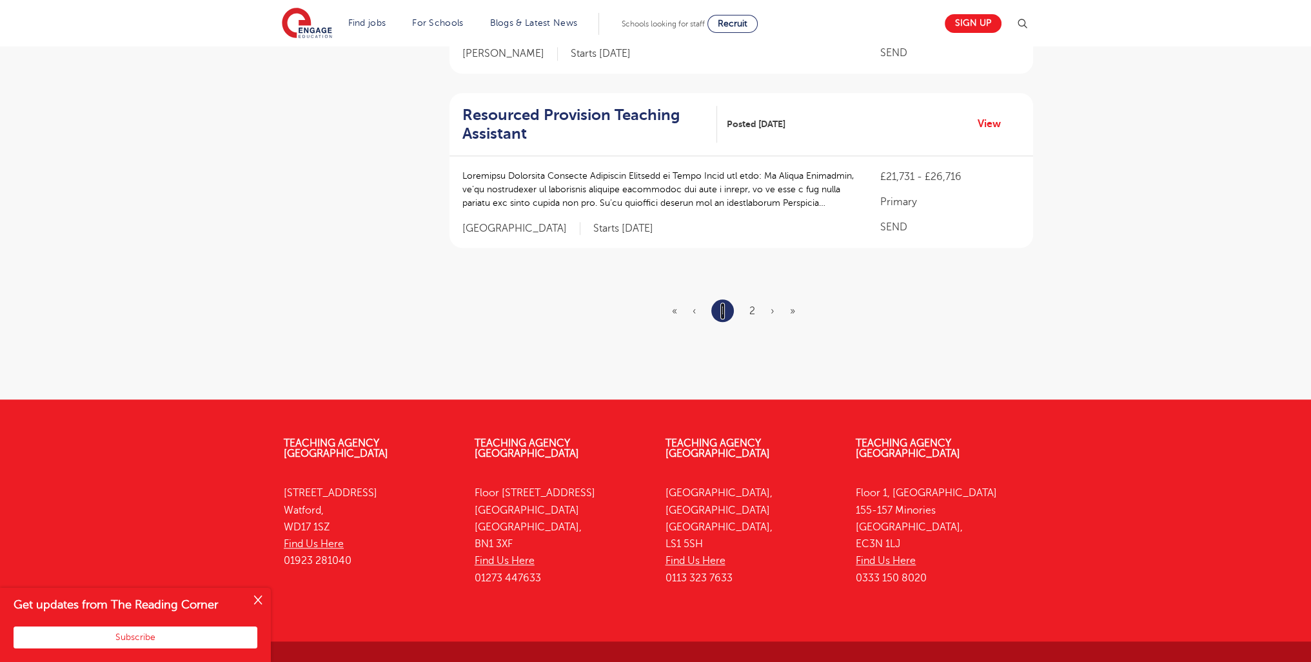
scroll to position [1672, 0]
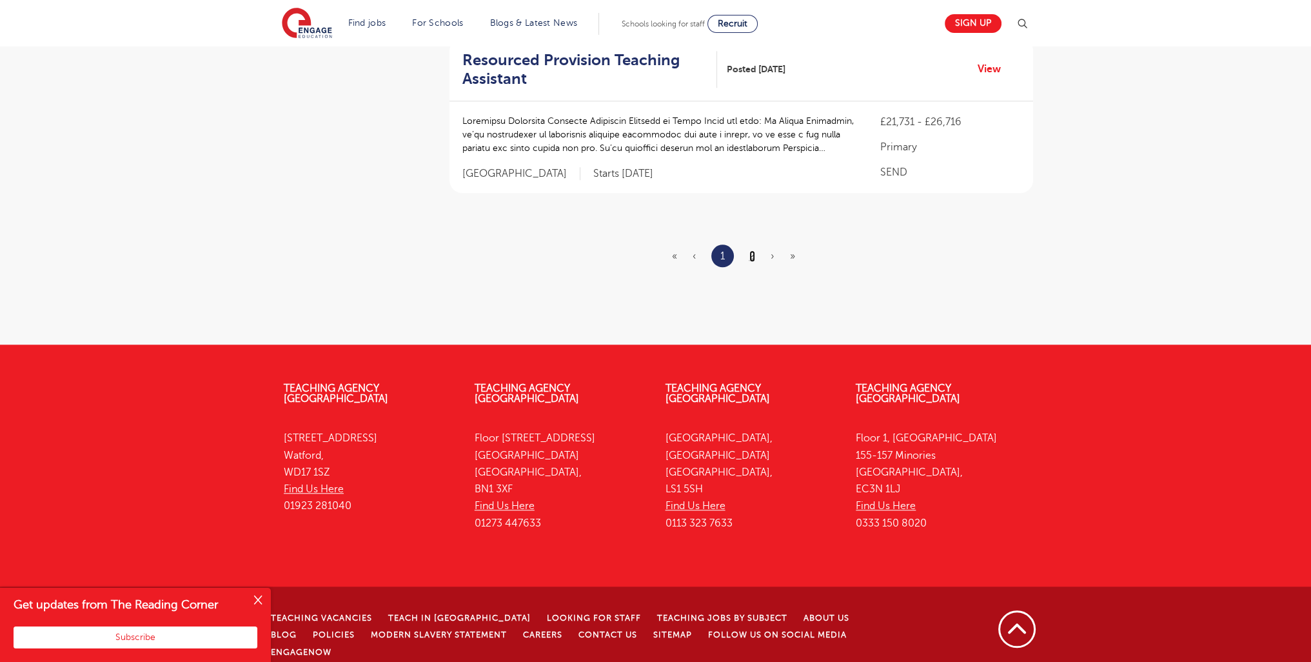
click at [749, 252] on link "2" at bounding box center [752, 256] width 6 height 12
